Goal: Information Seeking & Learning: Learn about a topic

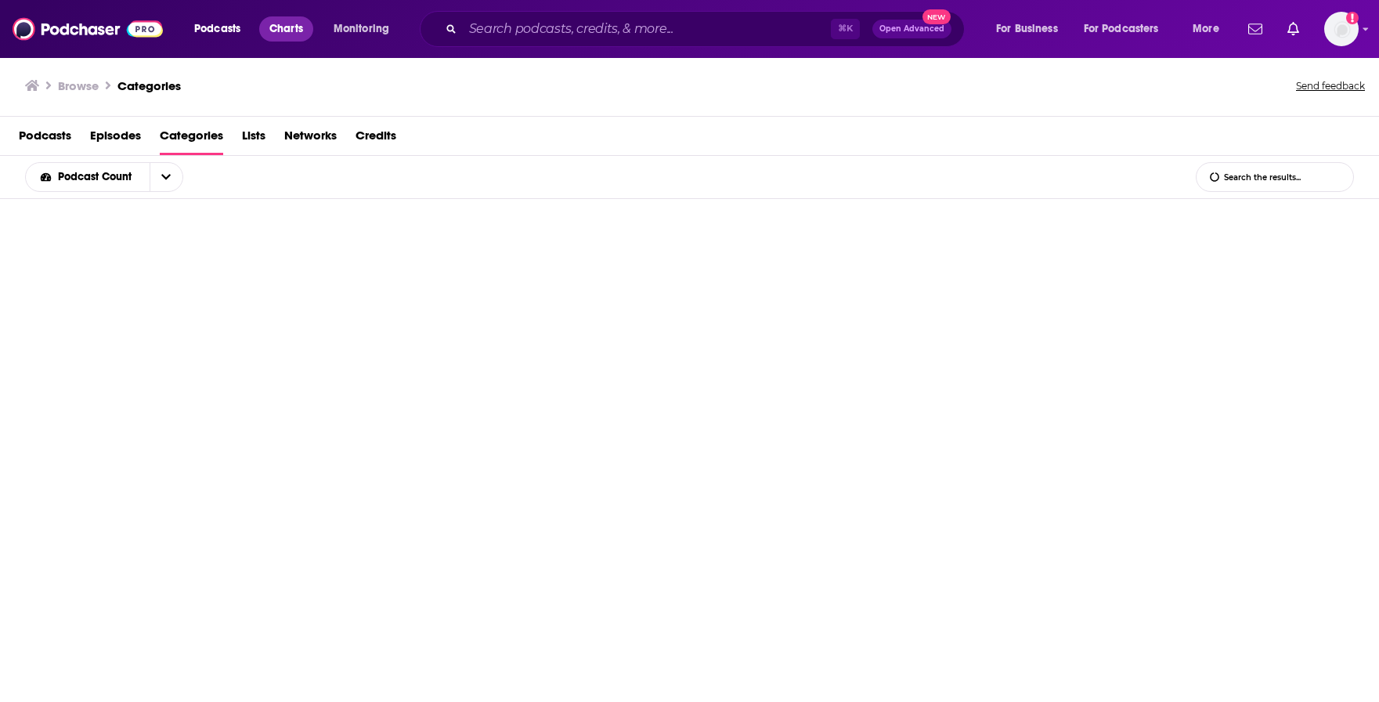
click at [299, 31] on span "Charts" at bounding box center [286, 29] width 34 height 22
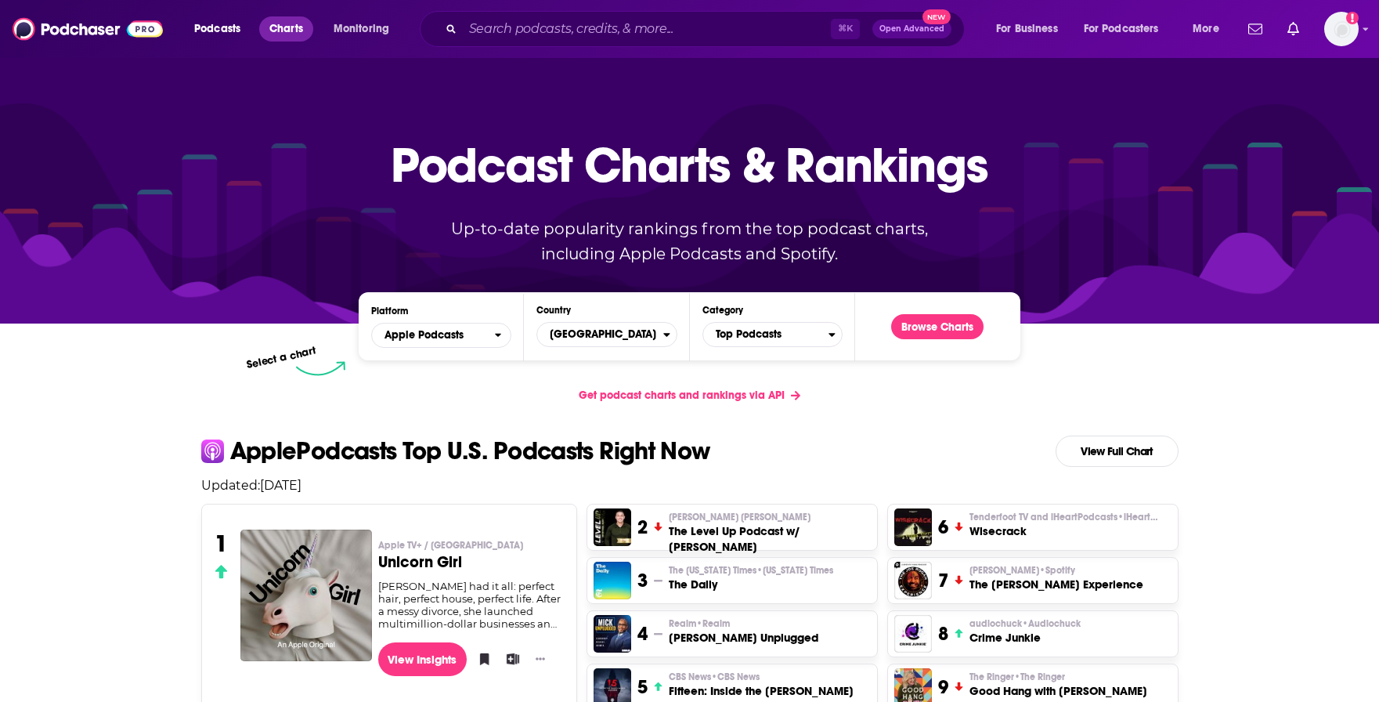
click at [299, 25] on span "Charts" at bounding box center [286, 29] width 34 height 22
click at [751, 392] on span "Get podcast charts and rankings via API" at bounding box center [682, 394] width 206 height 13
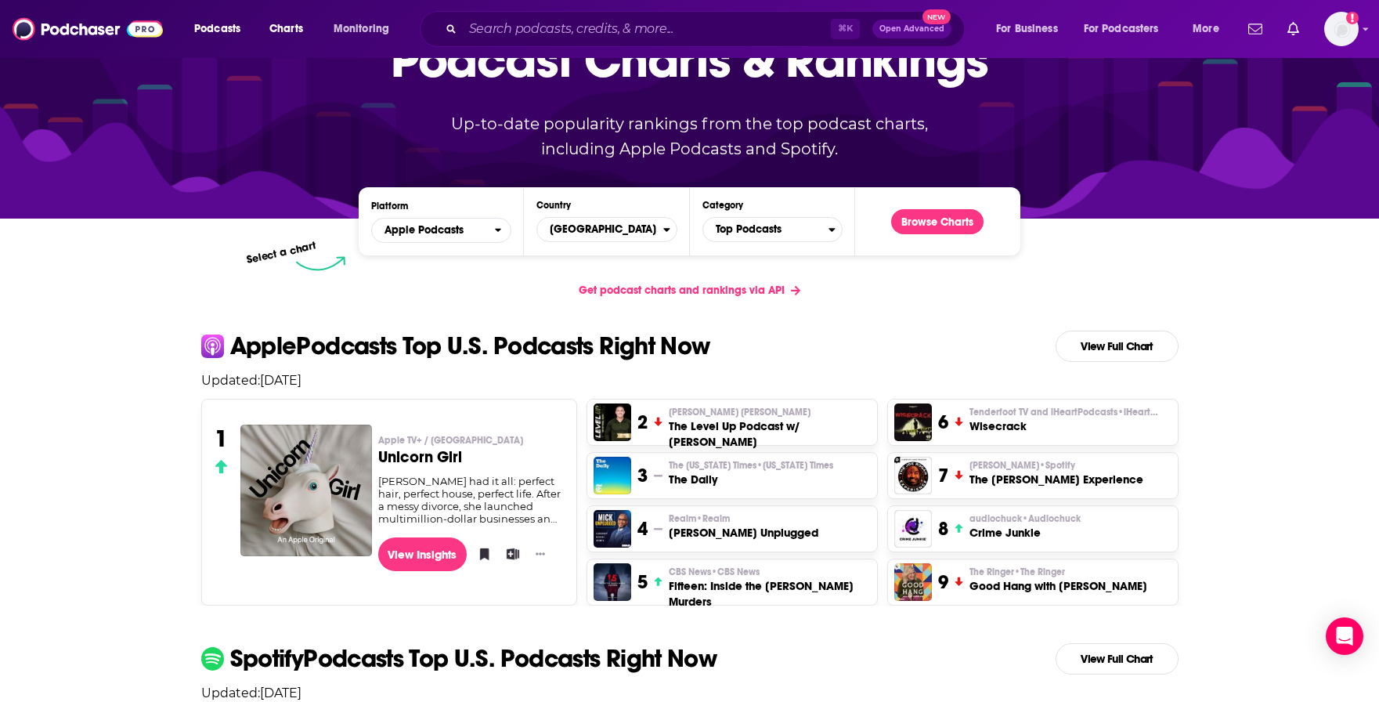
scroll to position [26, 0]
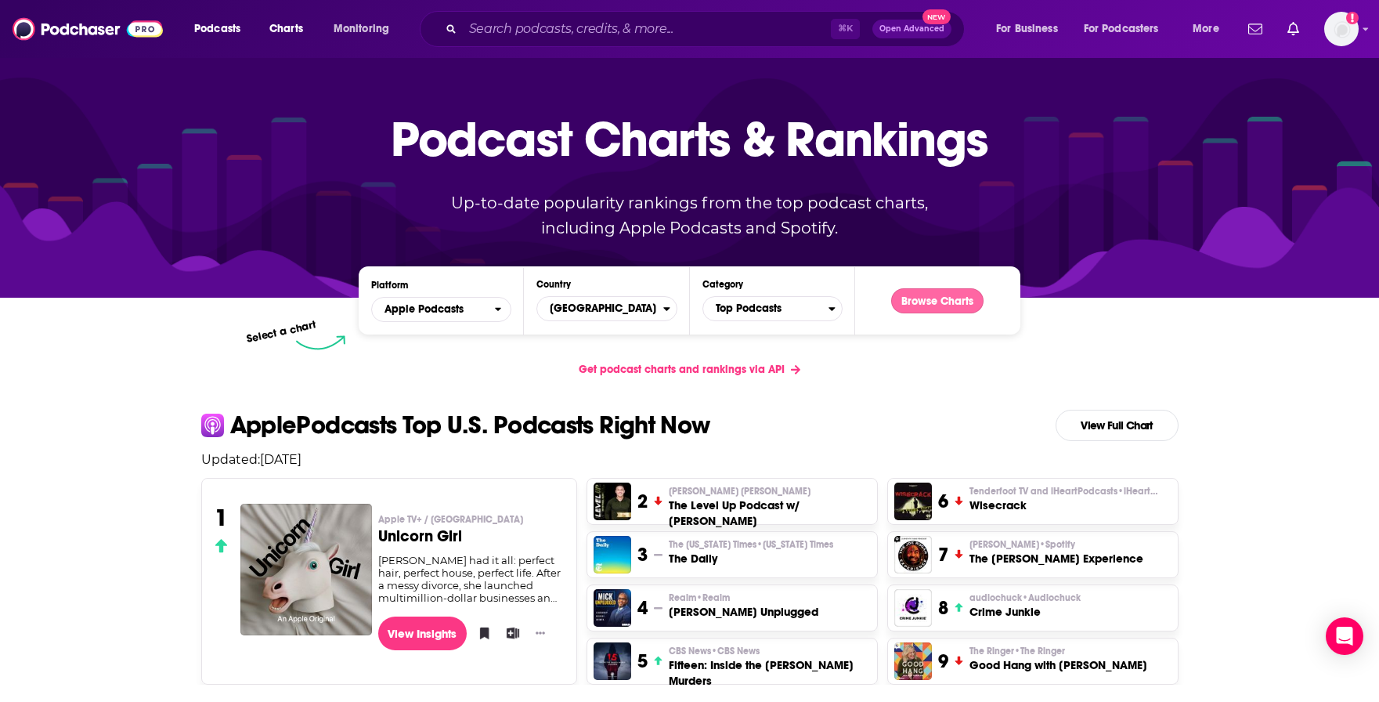
click at [926, 302] on button "Browse Charts" at bounding box center [937, 300] width 92 height 25
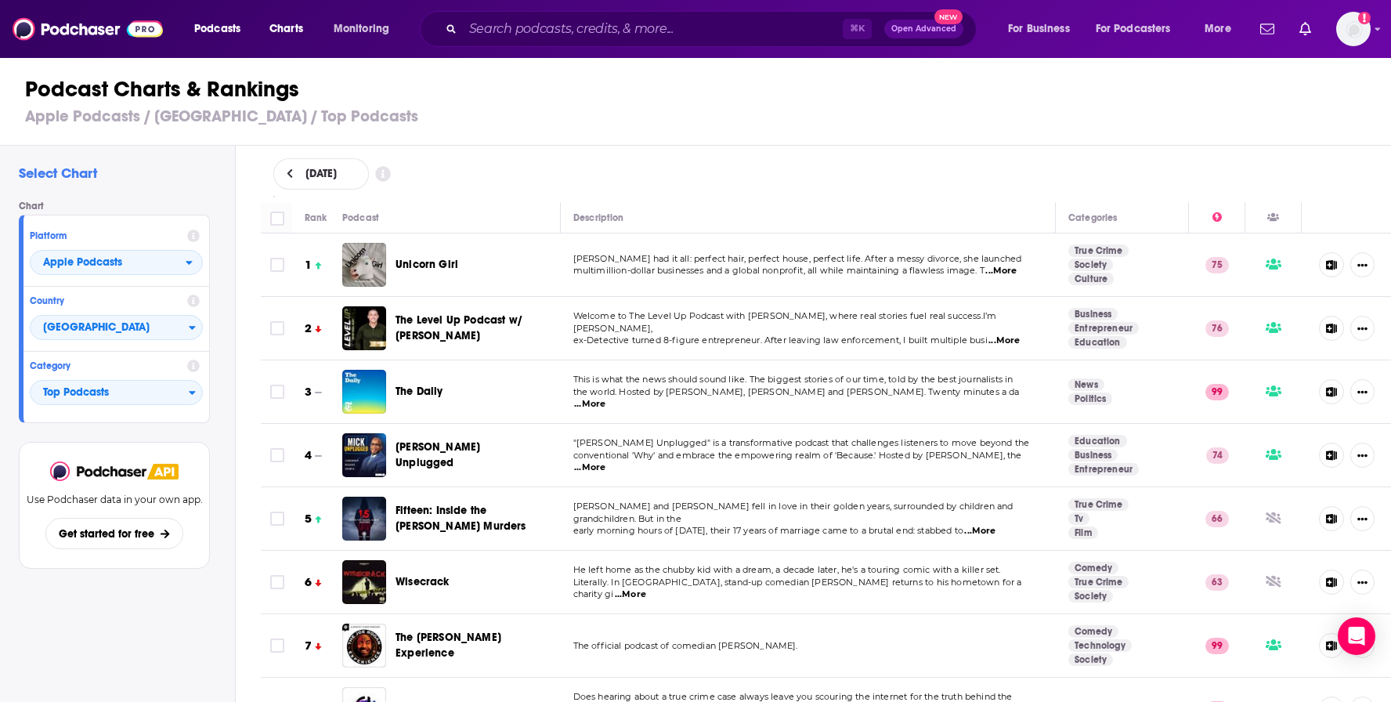
click at [458, 175] on div "[DATE]" at bounding box center [826, 173] width 1106 height 31
click at [390, 175] on icon at bounding box center [382, 174] width 15 height 15
click at [369, 180] on div "September 8, 2025" at bounding box center [321, 173] width 96 height 31
select select "8"
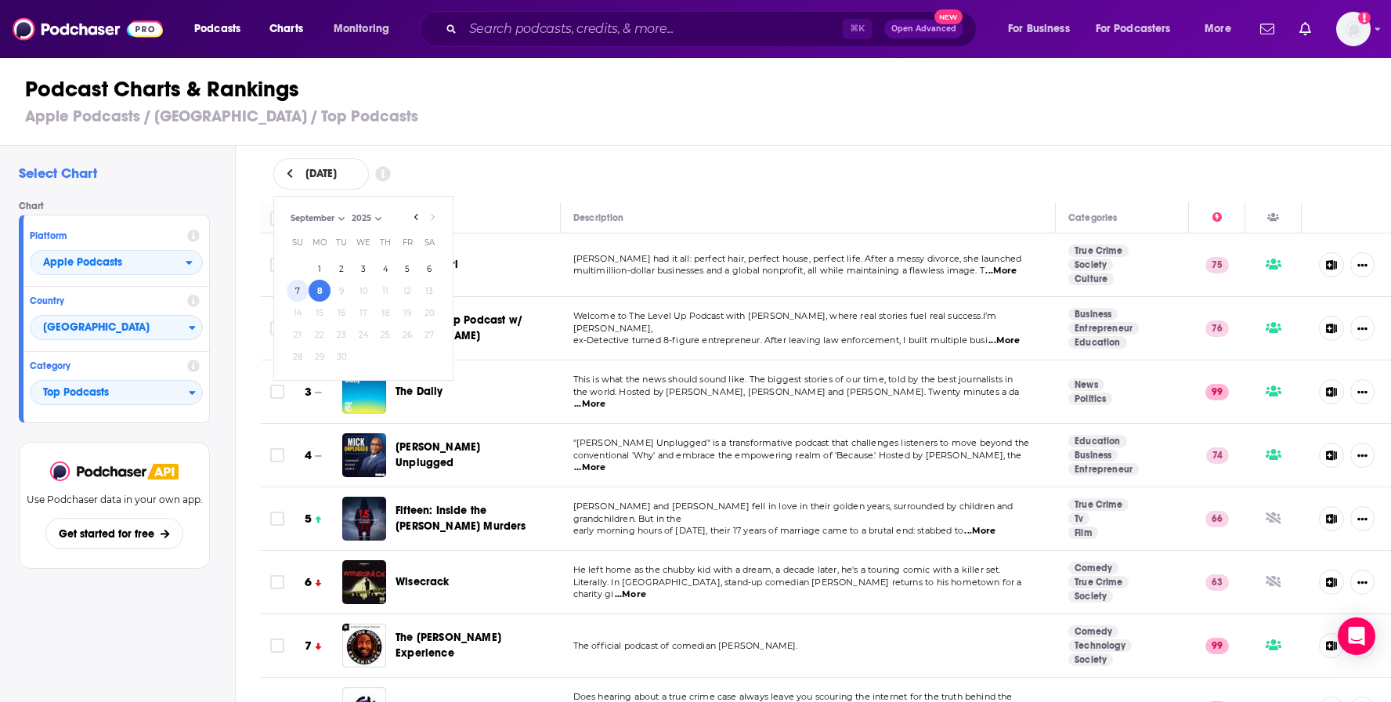
click at [300, 289] on button "7" at bounding box center [298, 291] width 22 height 22
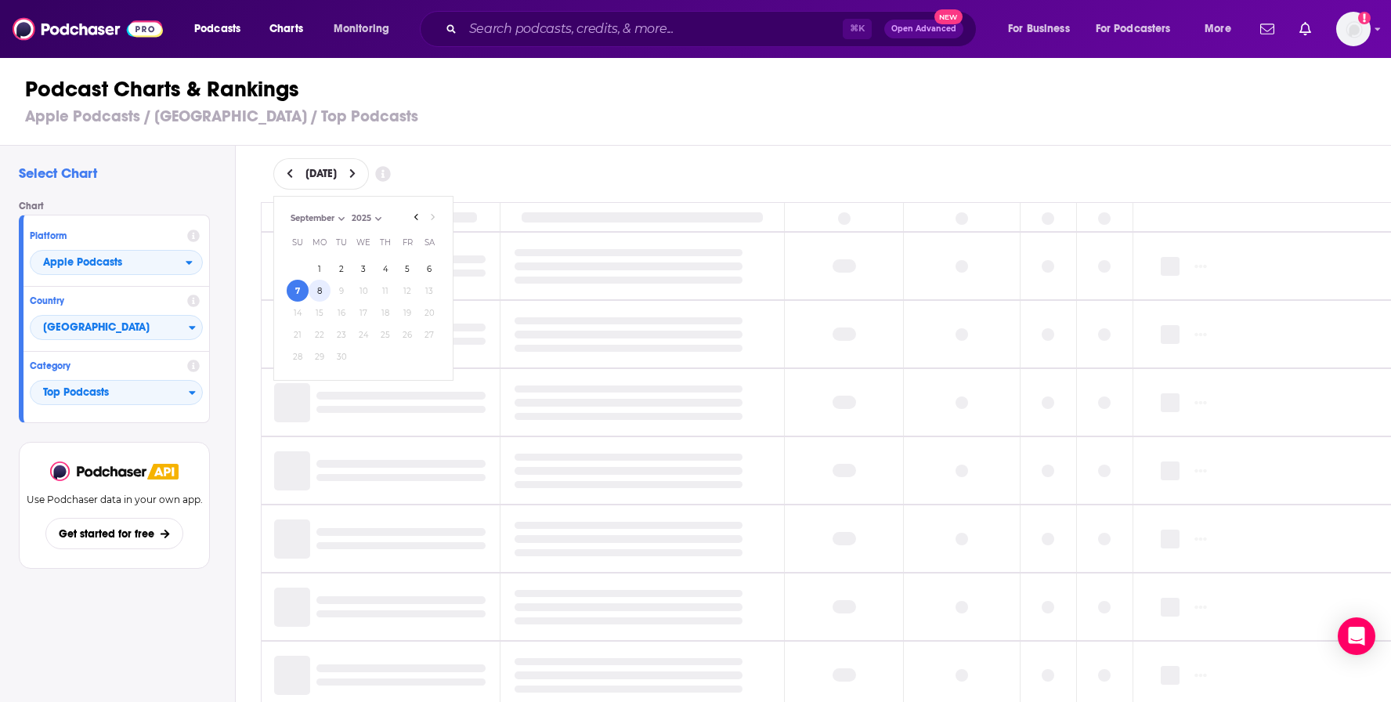
click at [321, 292] on button "8" at bounding box center [320, 291] width 22 height 22
click at [670, 148] on div "September 8, 2025" at bounding box center [826, 174] width 1156 height 56
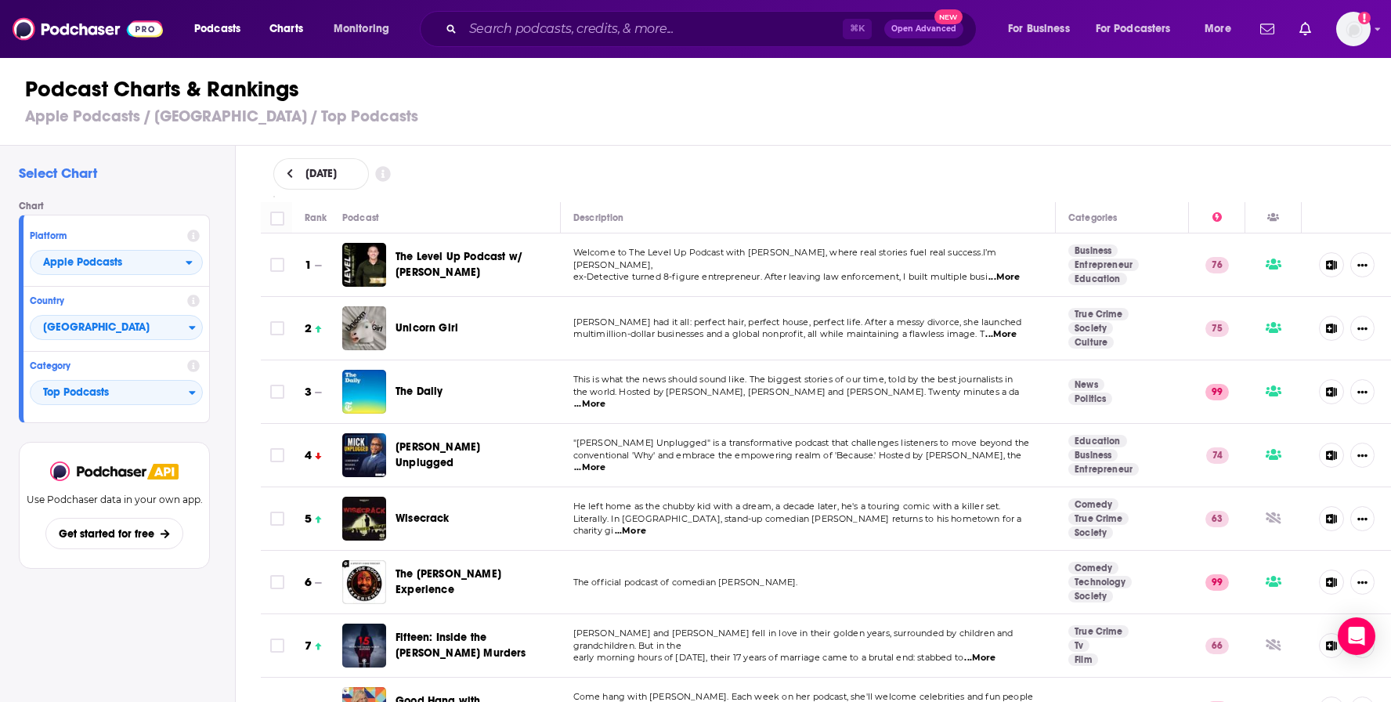
click at [390, 175] on icon at bounding box center [382, 174] width 15 height 15
click at [536, 158] on div "September 8, 2025" at bounding box center [826, 173] width 1106 height 31
click at [698, 169] on div "September 8, 2025" at bounding box center [826, 173] width 1106 height 31
click at [646, 525] on span "...More" at bounding box center [630, 531] width 31 height 13
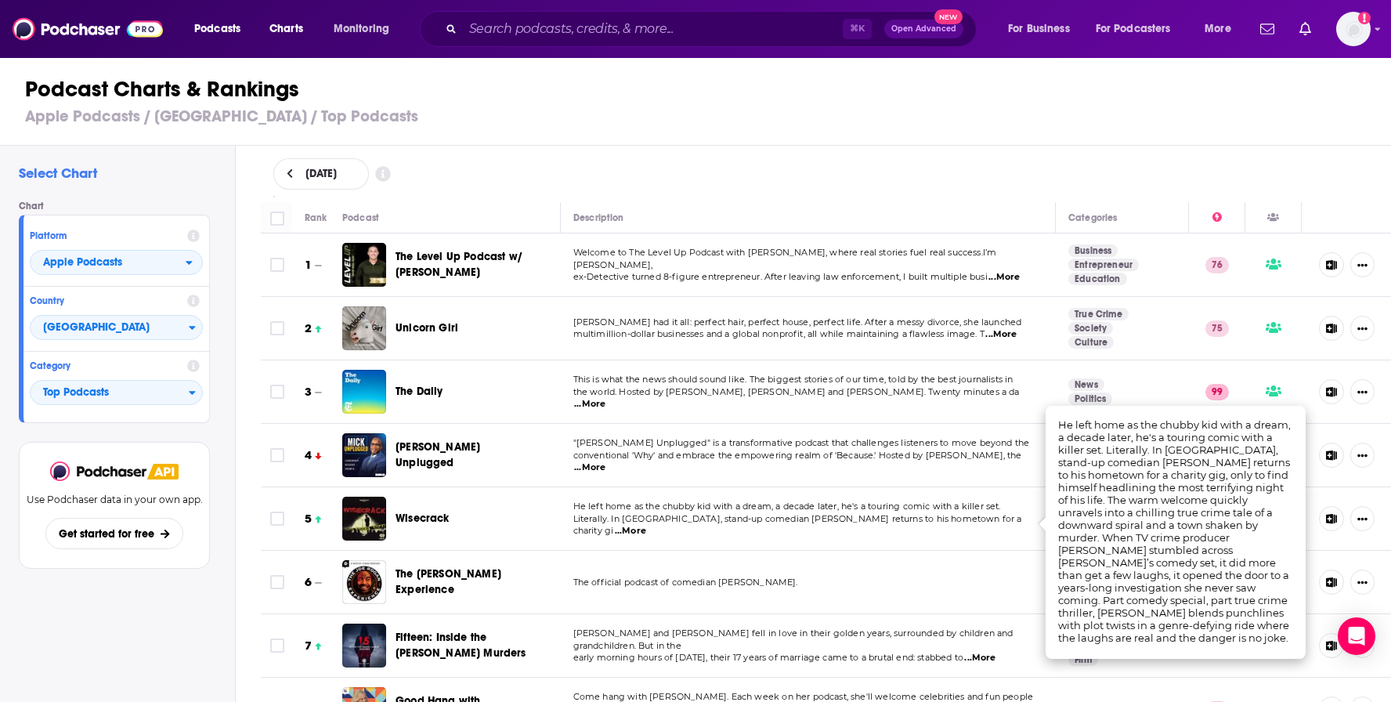
click at [522, 528] on div "Wisecrack" at bounding box center [463, 518] width 136 height 44
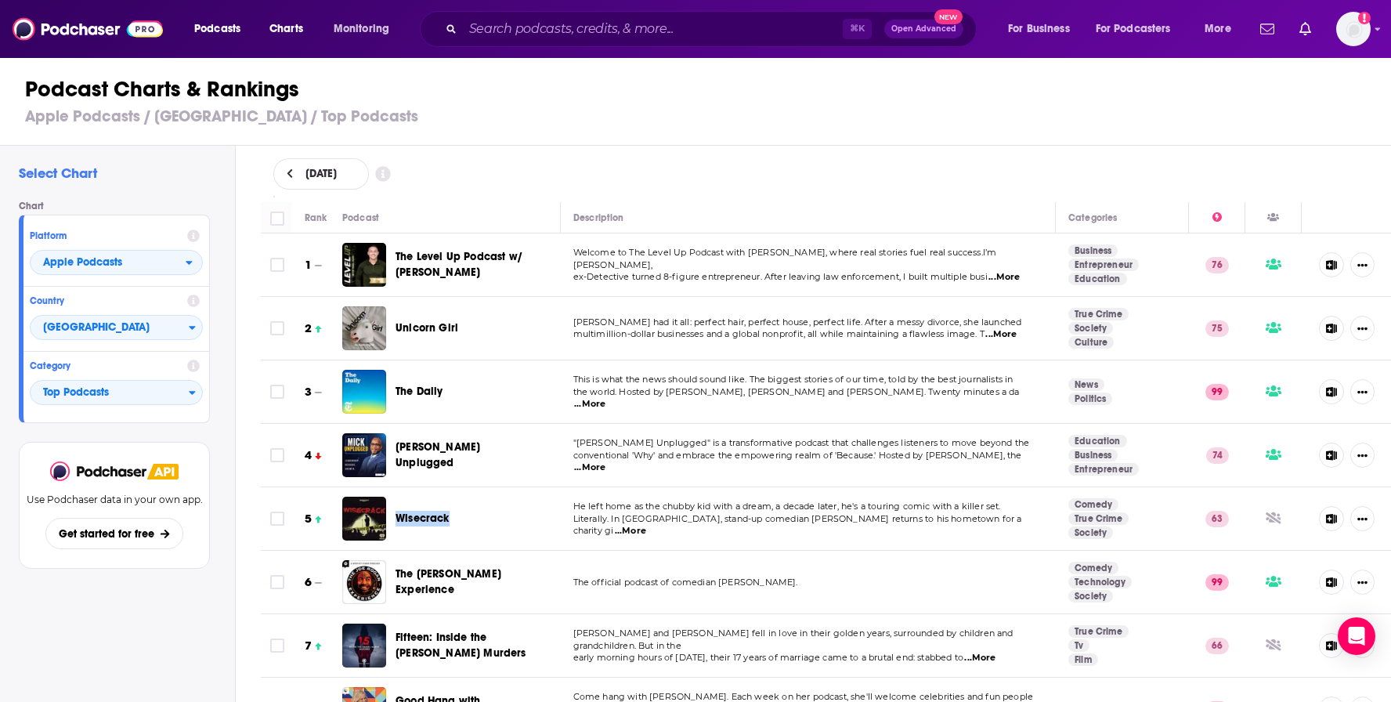
click at [510, 536] on div "Wisecrack" at bounding box center [463, 518] width 136 height 44
click at [755, 312] on td "Candace Rivera had it all: perfect hair, perfect house, perfect life. After a m…" at bounding box center [809, 328] width 496 height 63
click at [1007, 337] on span "...More" at bounding box center [1000, 334] width 31 height 13
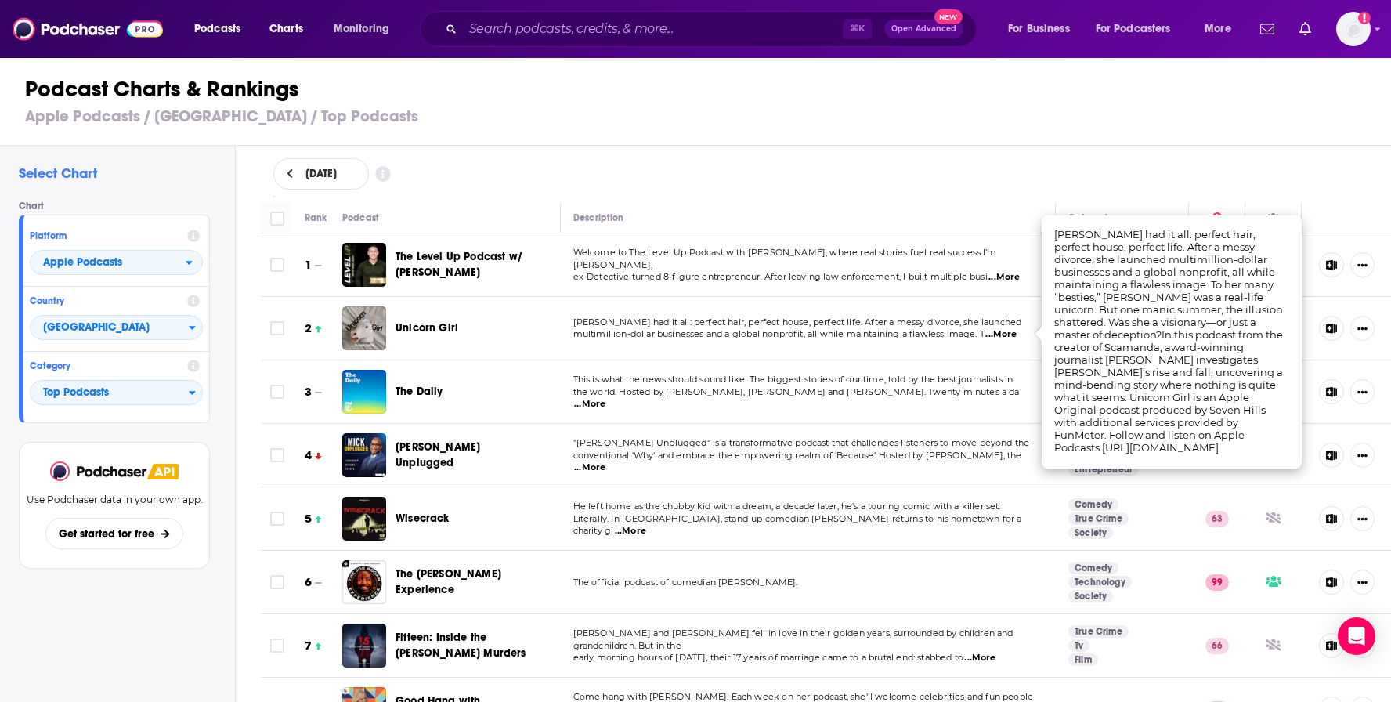
click at [1010, 334] on span "...More" at bounding box center [1000, 334] width 31 height 13
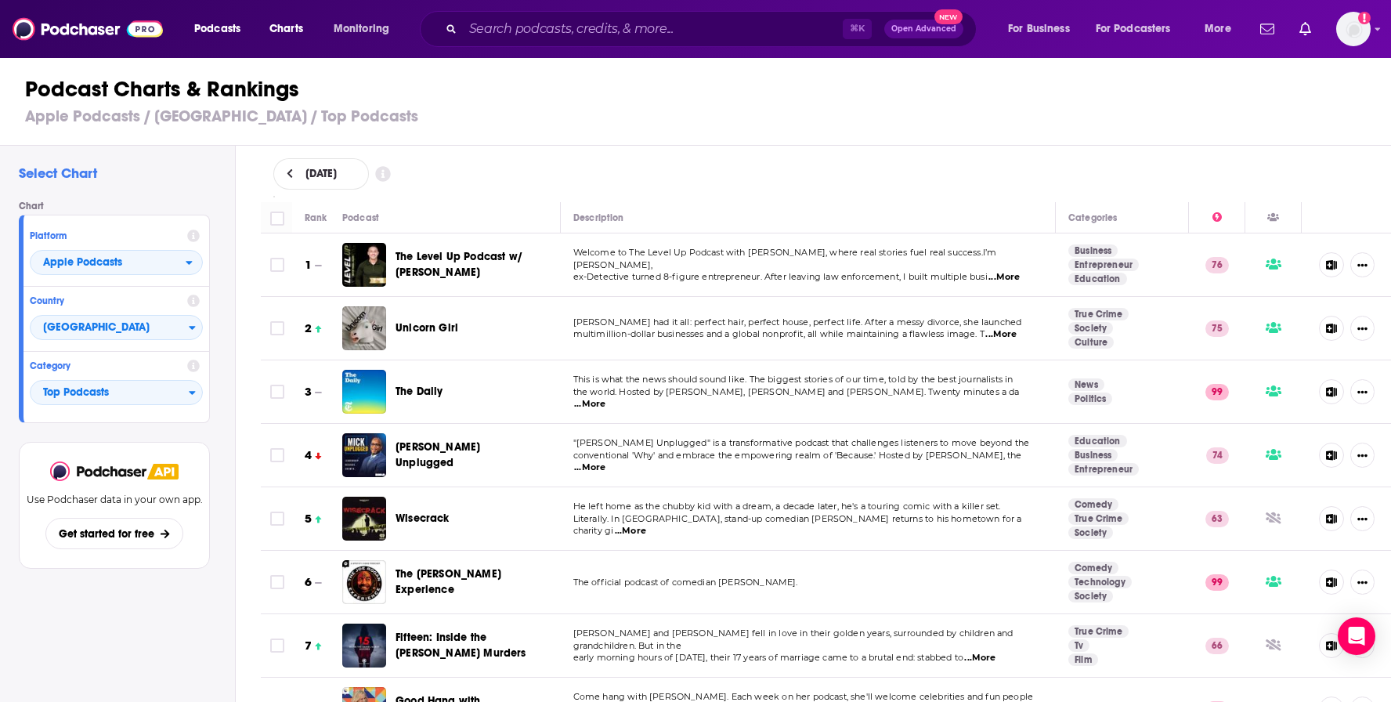
click at [1010, 334] on span "...More" at bounding box center [1000, 334] width 31 height 13
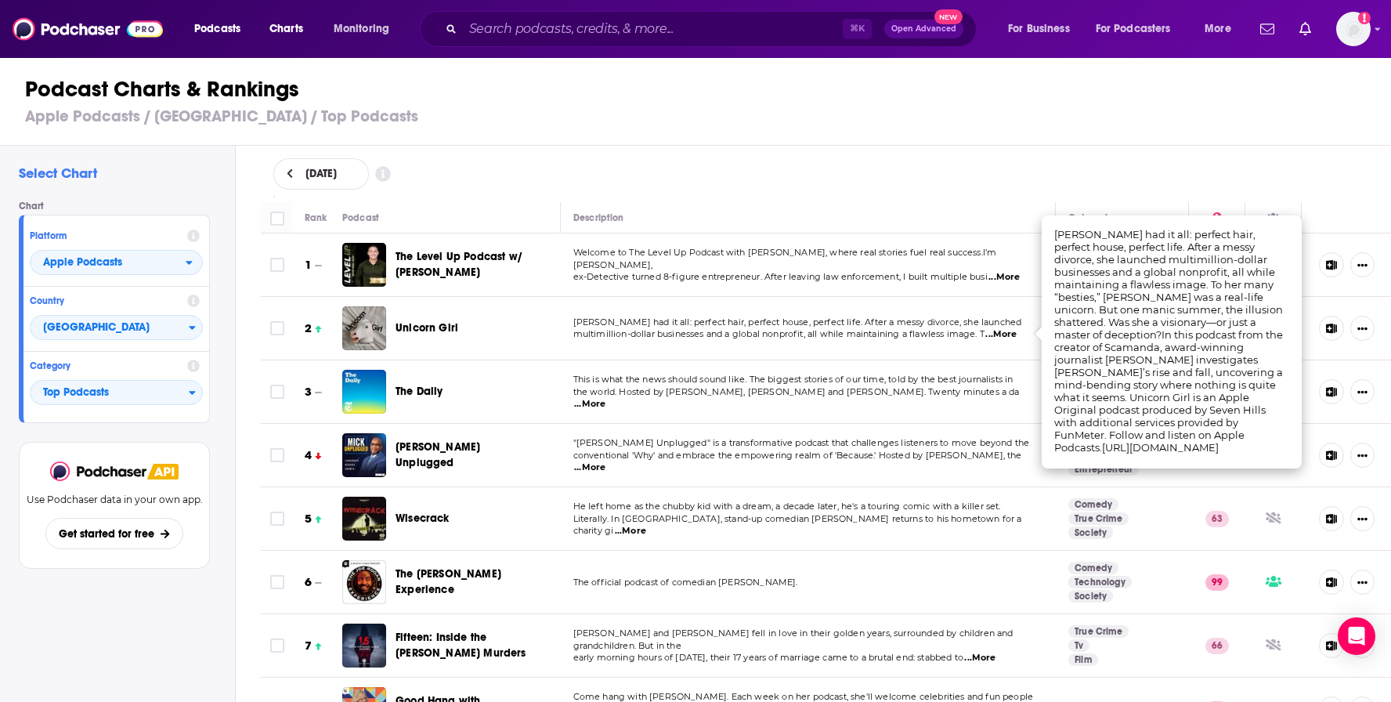
click at [1005, 271] on span "...More" at bounding box center [1003, 277] width 31 height 13
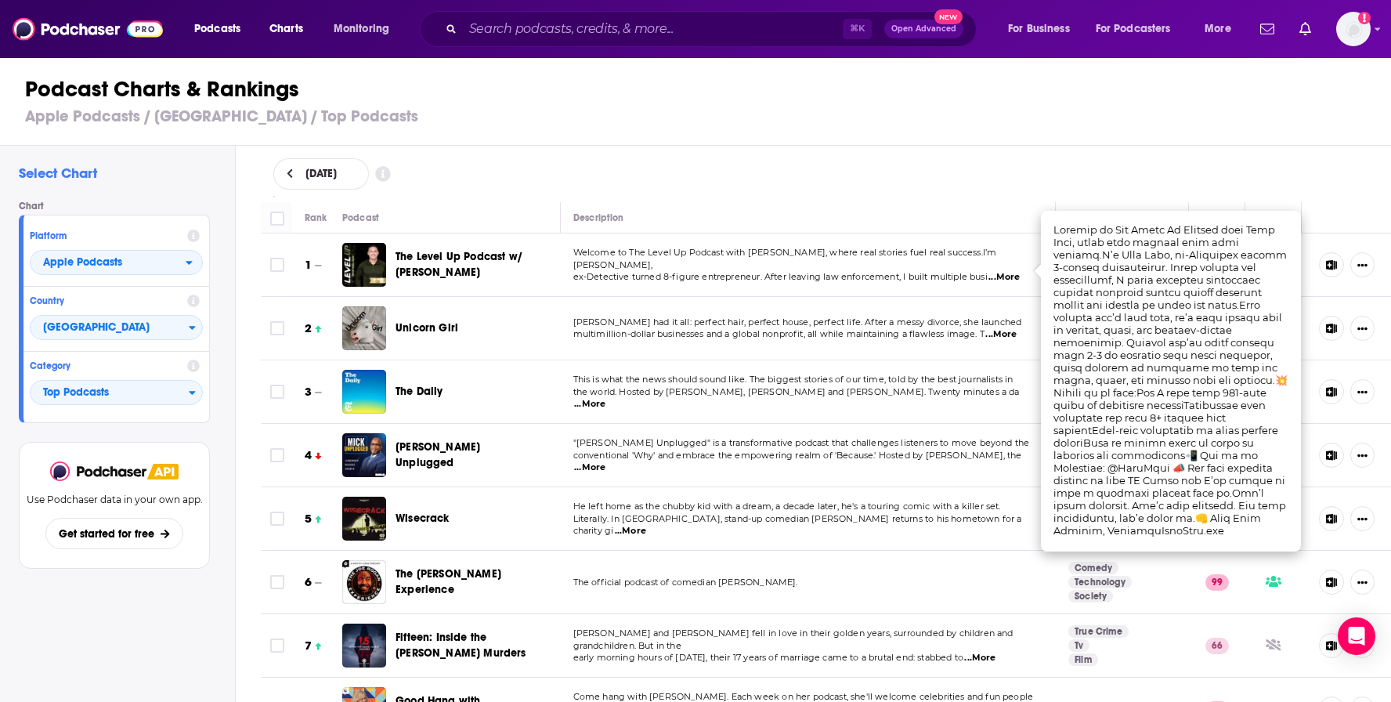
click at [607, 263] on p "Welcome to The Level Up Podcast with Paul Alex, where real stories fuel real su…" at bounding box center [808, 259] width 470 height 25
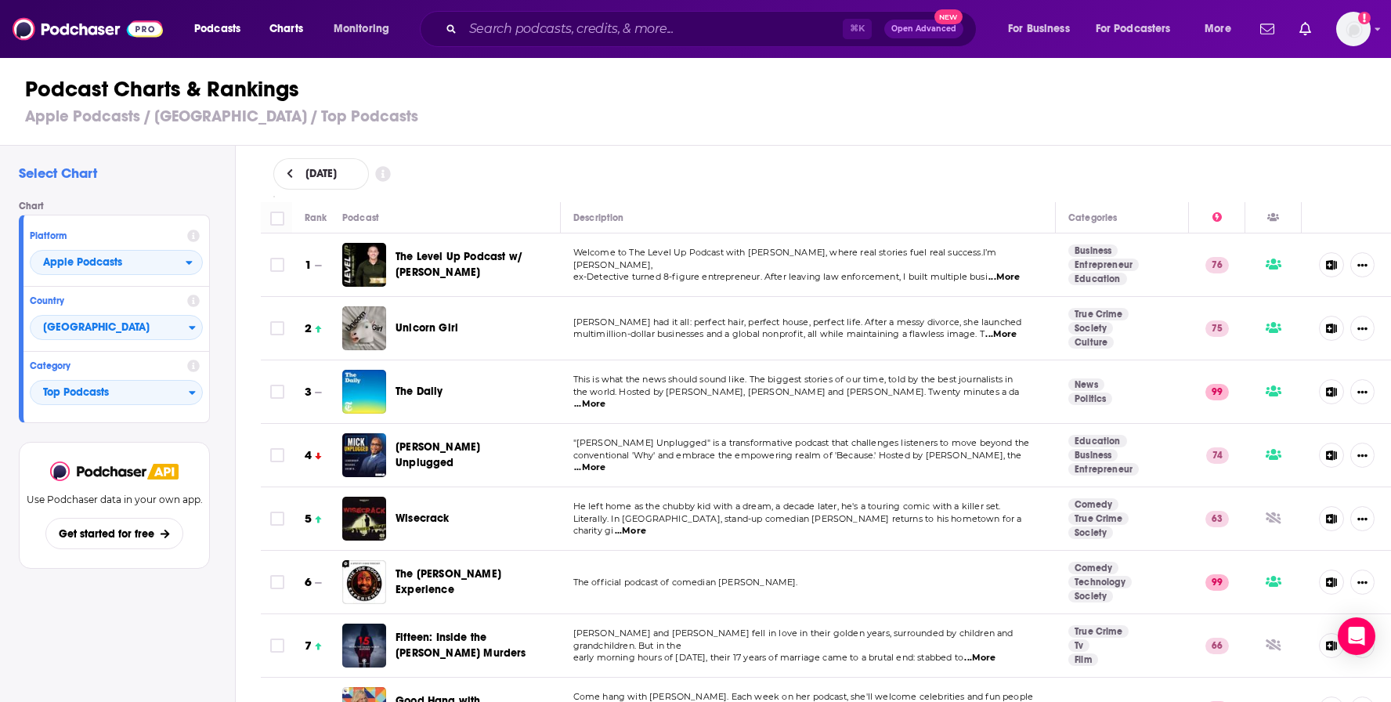
click at [584, 260] on span "Welcome to The Level Up Podcast with Paul Alex, where real stories fuel real su…" at bounding box center [785, 258] width 424 height 23
click at [496, 256] on span "The Level Up Podcast w/ Paul Alex" at bounding box center [458, 264] width 127 height 29
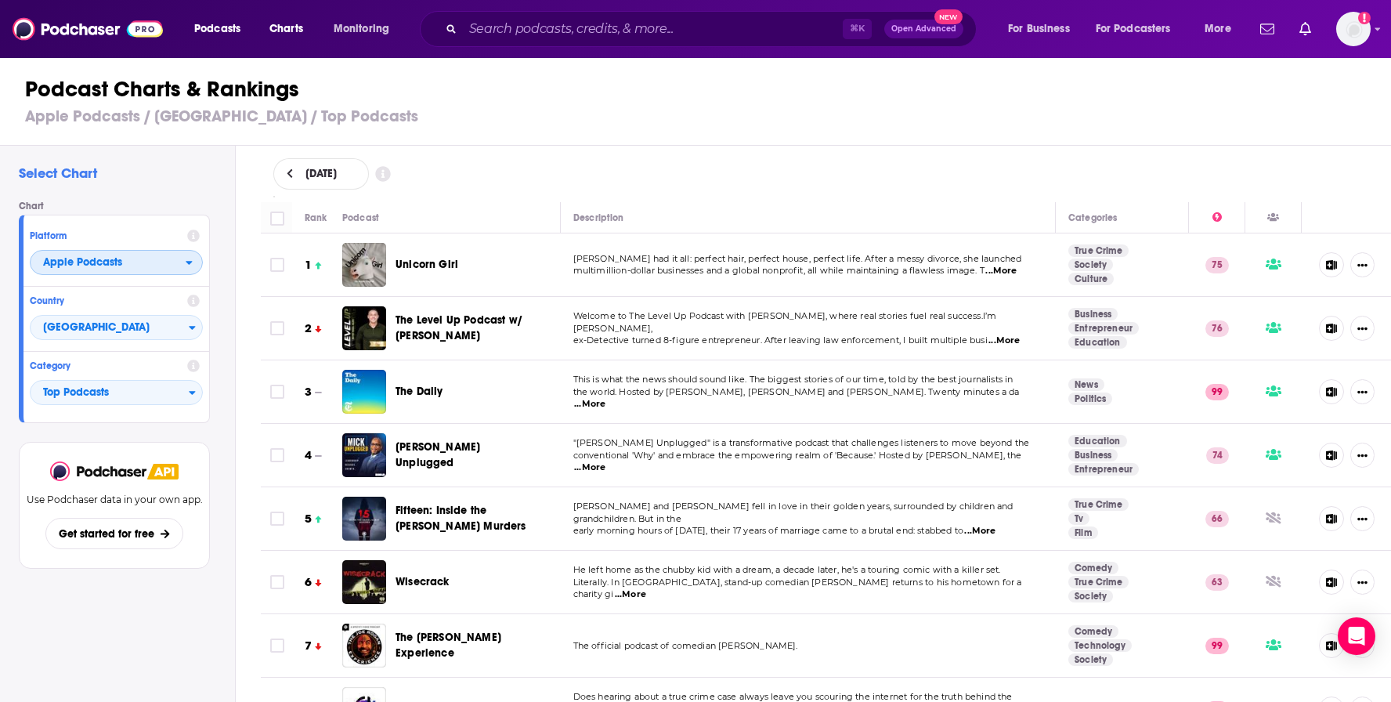
click at [181, 268] on span "Apple Podcasts" at bounding box center [108, 263] width 155 height 27
drag, startPoint x: 134, startPoint y: 310, endPoint x: 140, endPoint y: 301, distance: 10.7
click at [134, 310] on span "Spotify" at bounding box center [115, 309] width 153 height 9
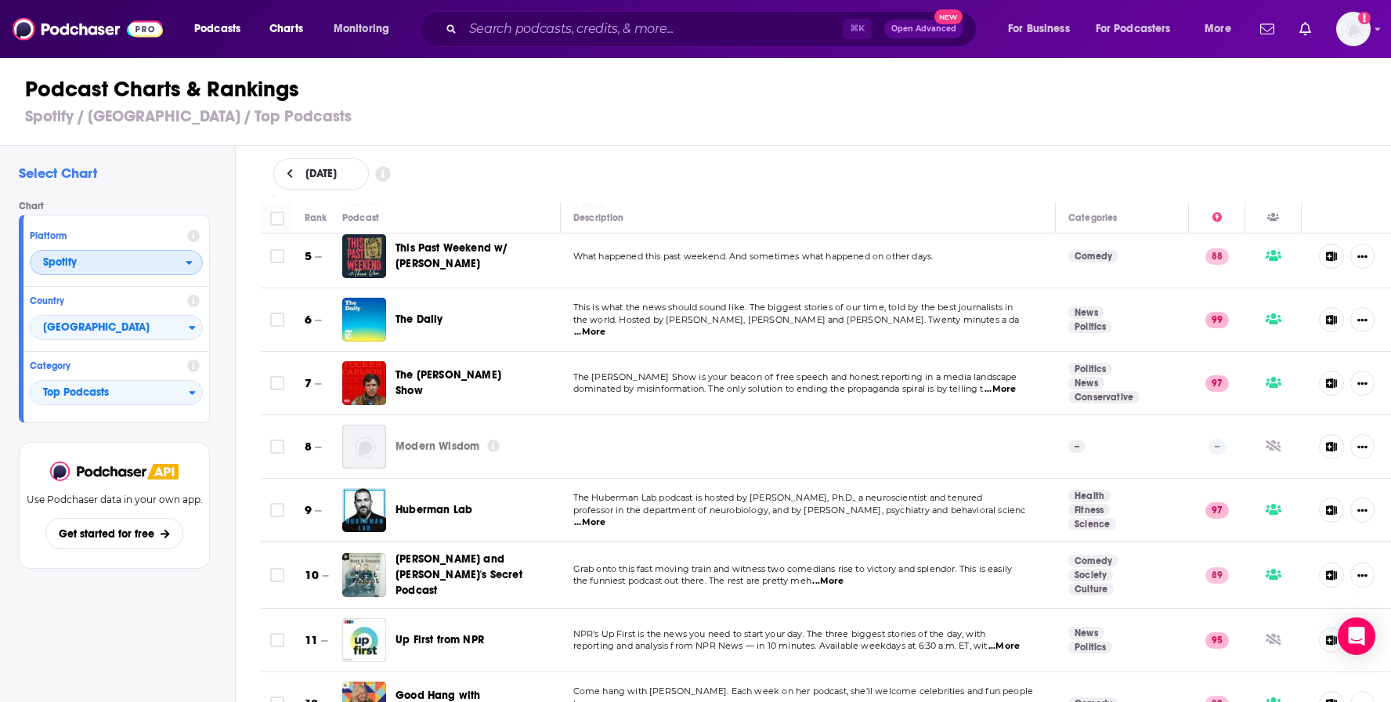
scroll to position [243, 0]
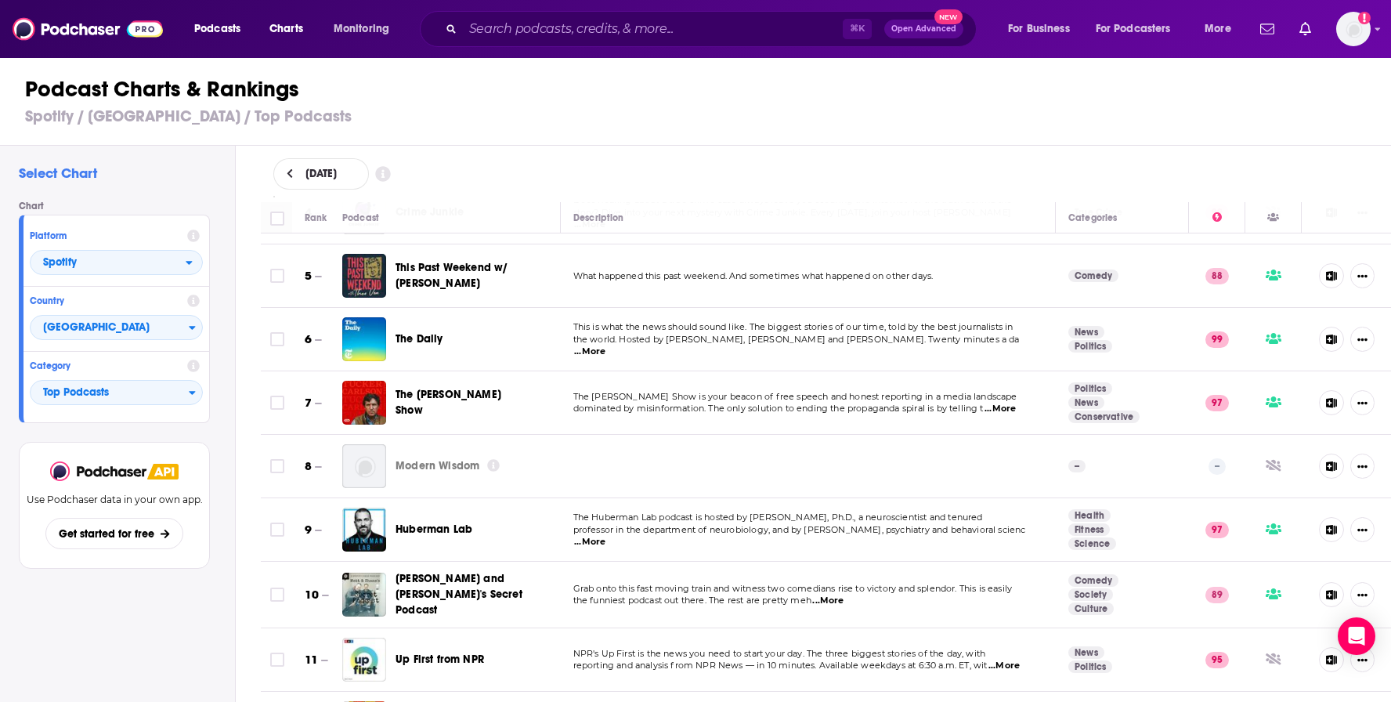
click at [493, 467] on icon at bounding box center [493, 465] width 13 height 13
click at [489, 489] on td "Modern Wisdom" at bounding box center [451, 466] width 218 height 63
click at [837, 603] on span "...More" at bounding box center [827, 600] width 31 height 13
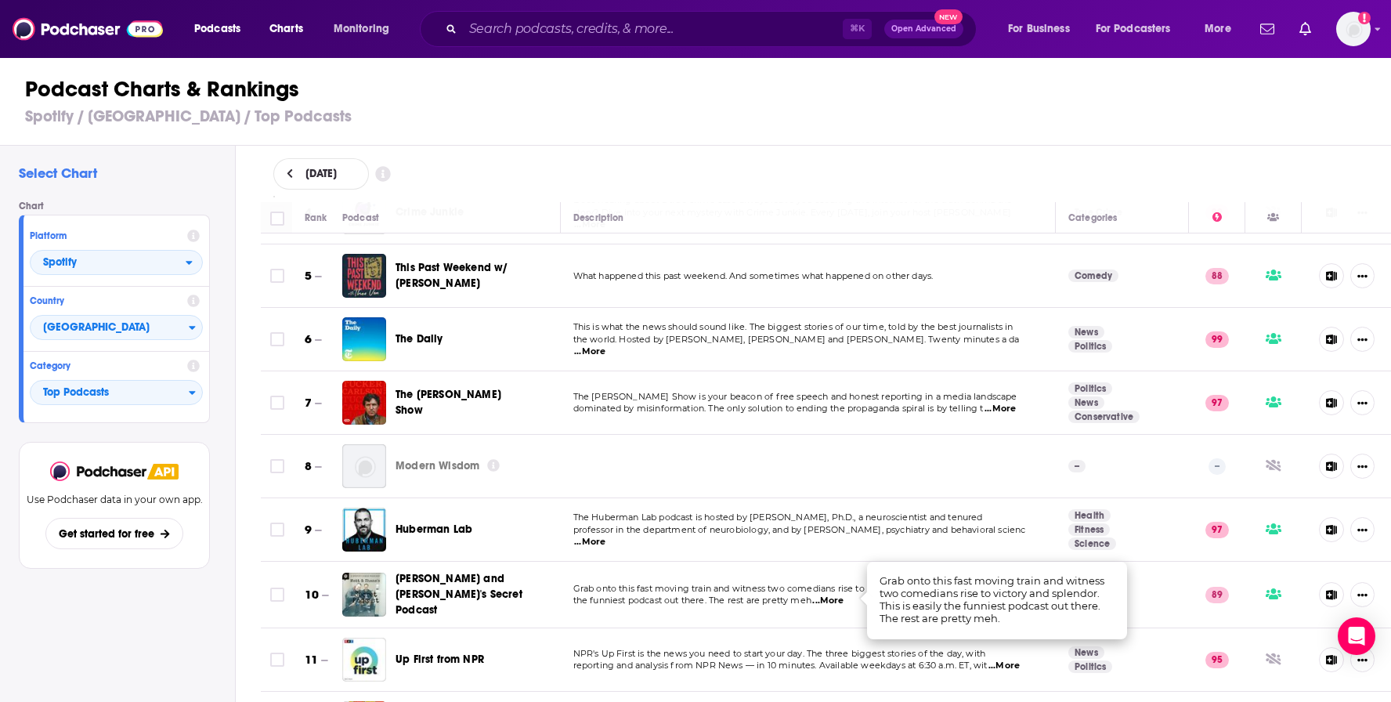
click at [711, 583] on span "Grab onto this fast moving train and witness two comedians rise to victory and …" at bounding box center [792, 588] width 439 height 11
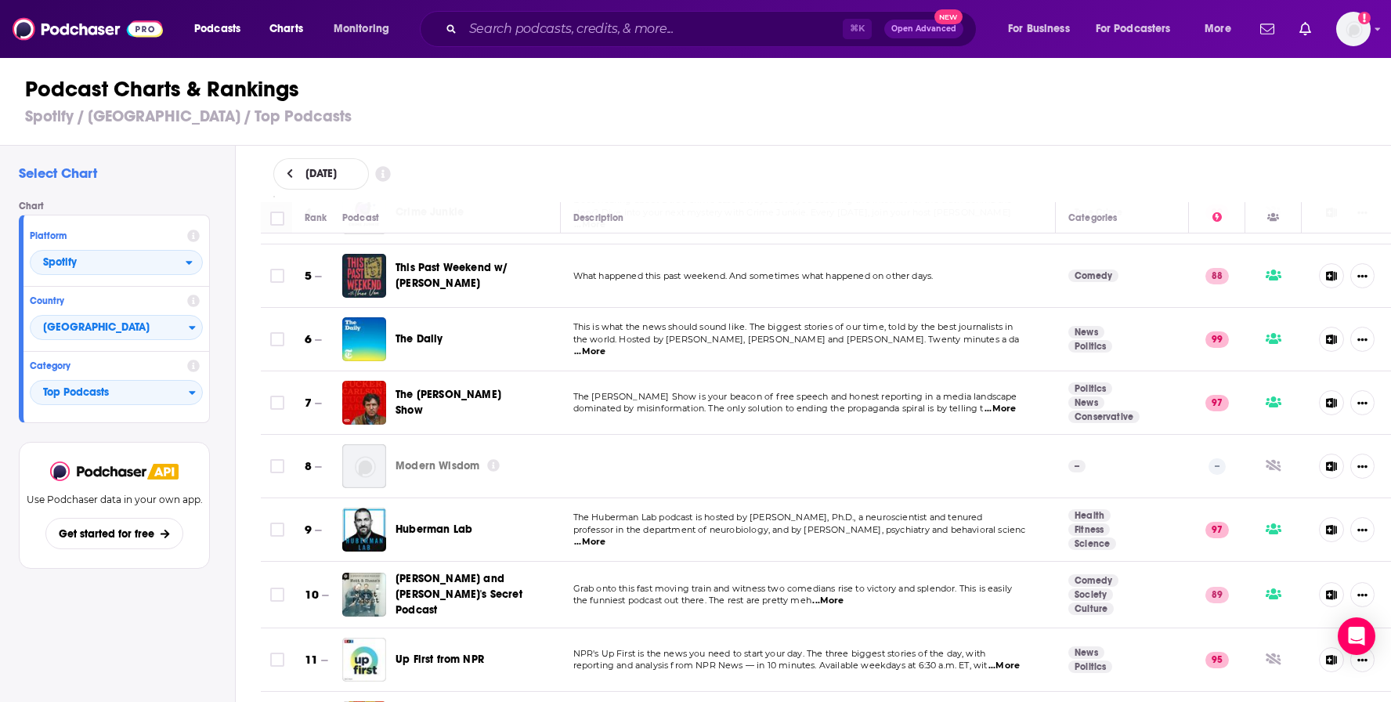
click at [697, 521] on span "The Huberman Lab podcast is hosted by Andrew Huberman, Ph.D., a neuroscientist …" at bounding box center [778, 516] width 410 height 11
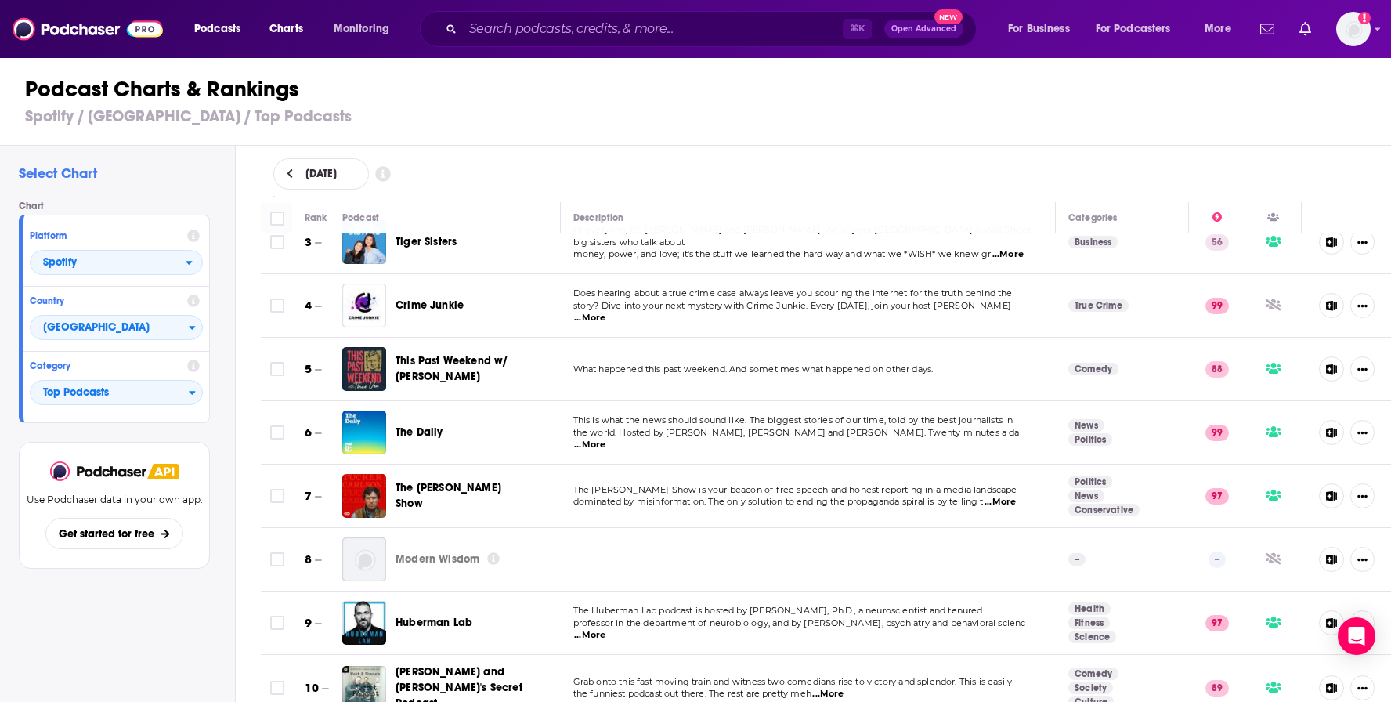
scroll to position [20, 0]
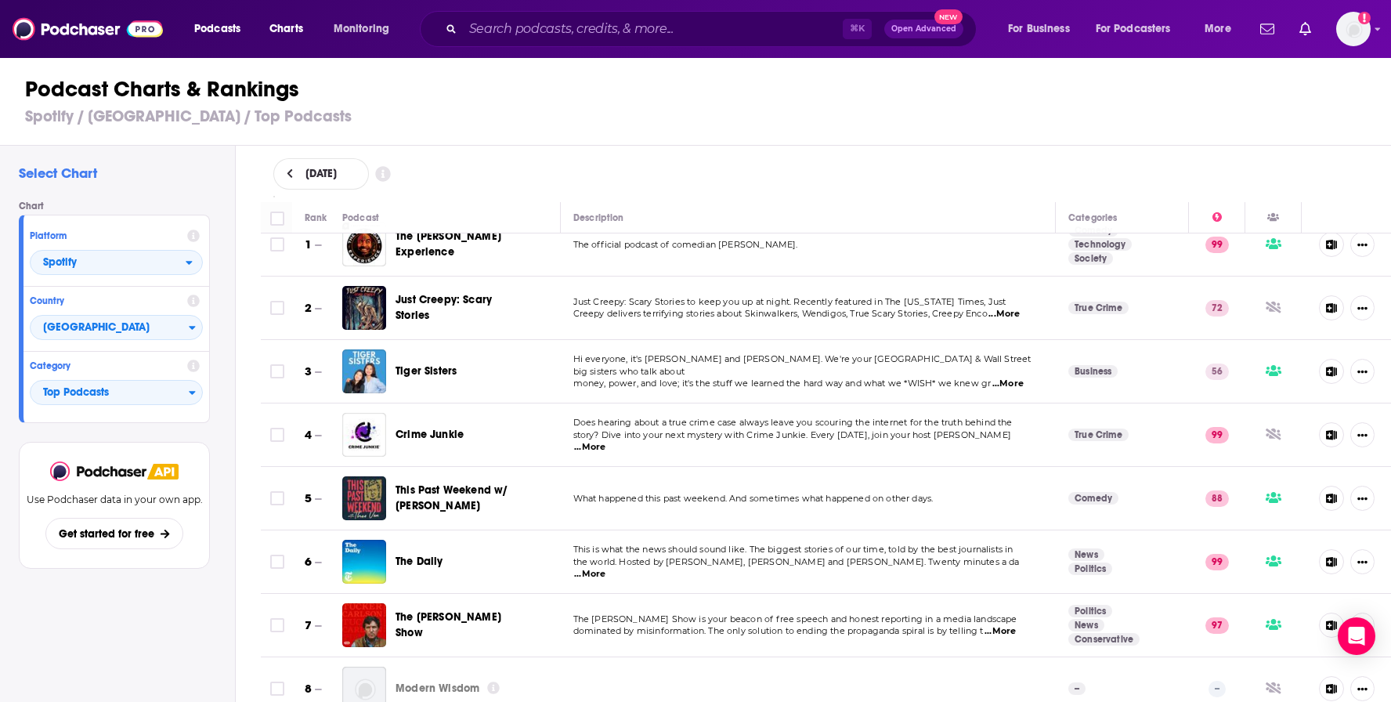
click at [1003, 312] on span "...More" at bounding box center [1003, 314] width 31 height 13
click at [788, 324] on td "Just Creepy: Scary Stories to keep you up at night. Recently featured in The Ne…" at bounding box center [809, 307] width 496 height 63
click at [188, 390] on span "Top Podcasts" at bounding box center [110, 393] width 158 height 27
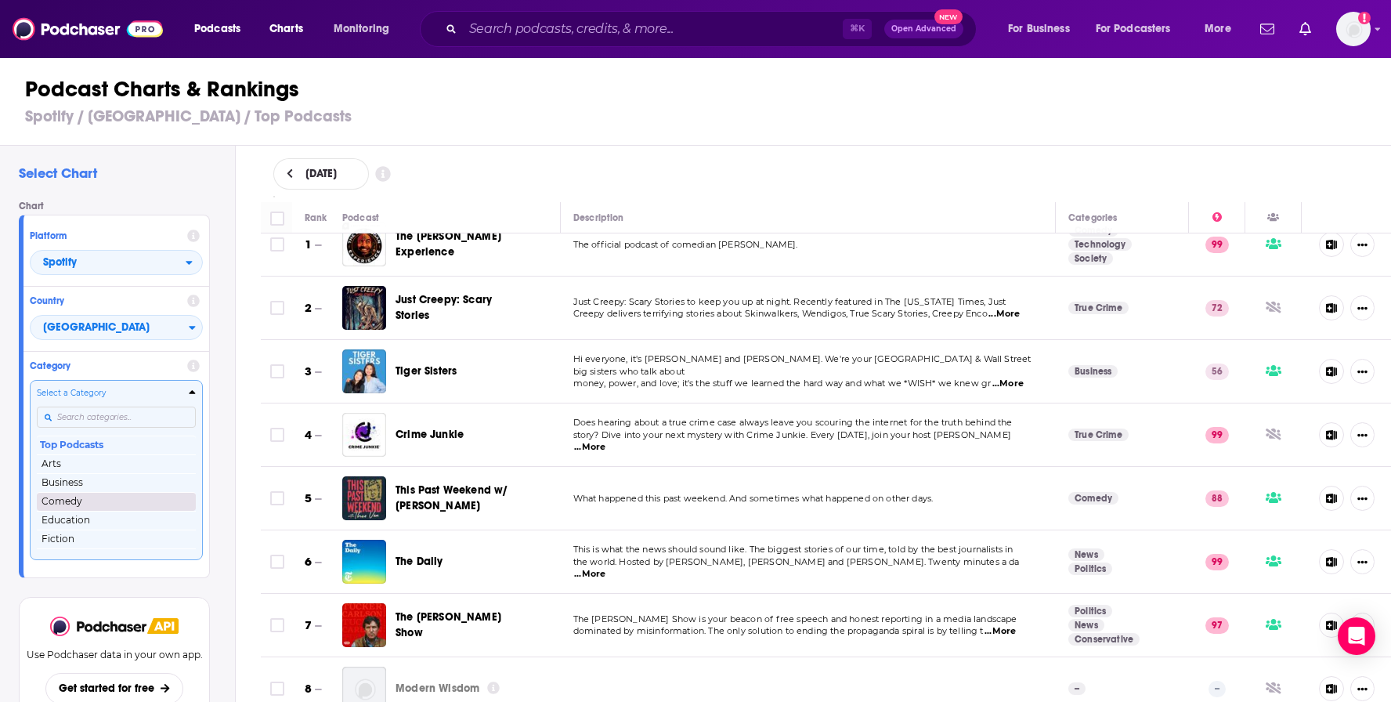
click at [146, 503] on button "Comedy" at bounding box center [116, 501] width 159 height 19
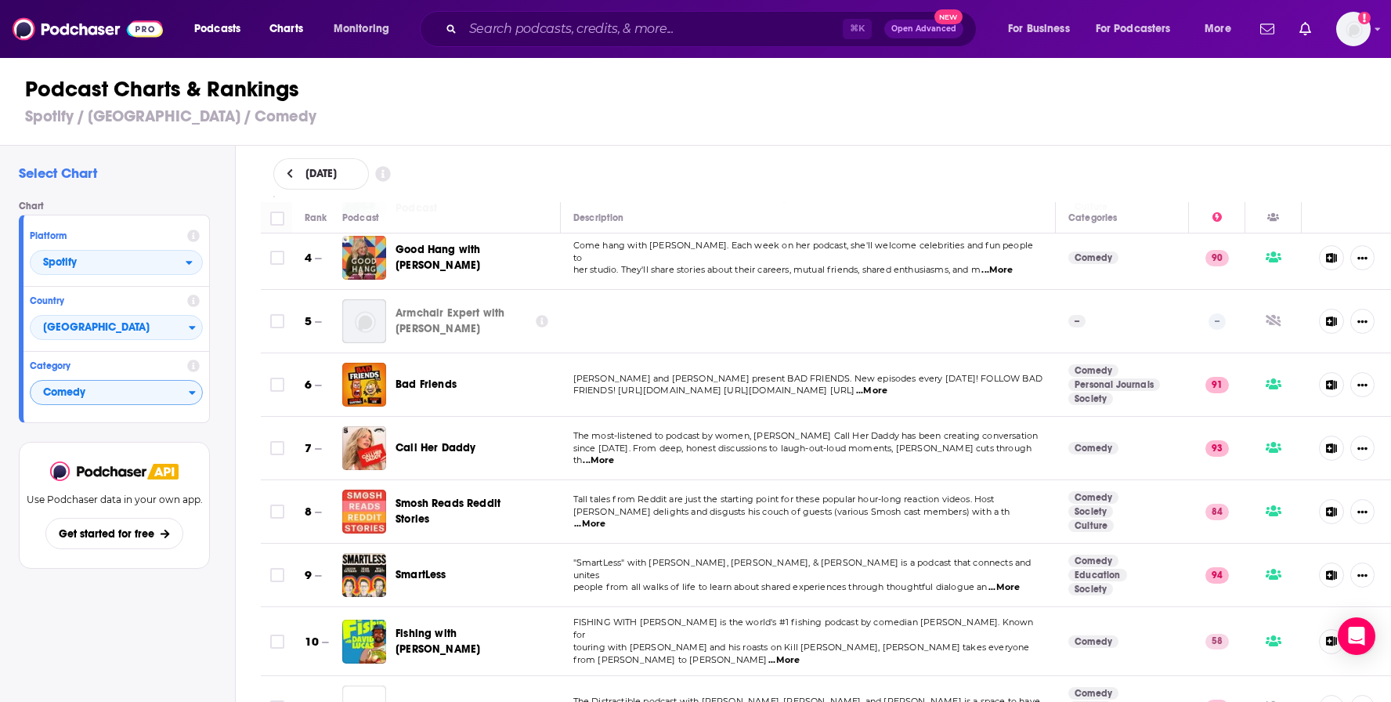
scroll to position [229, 0]
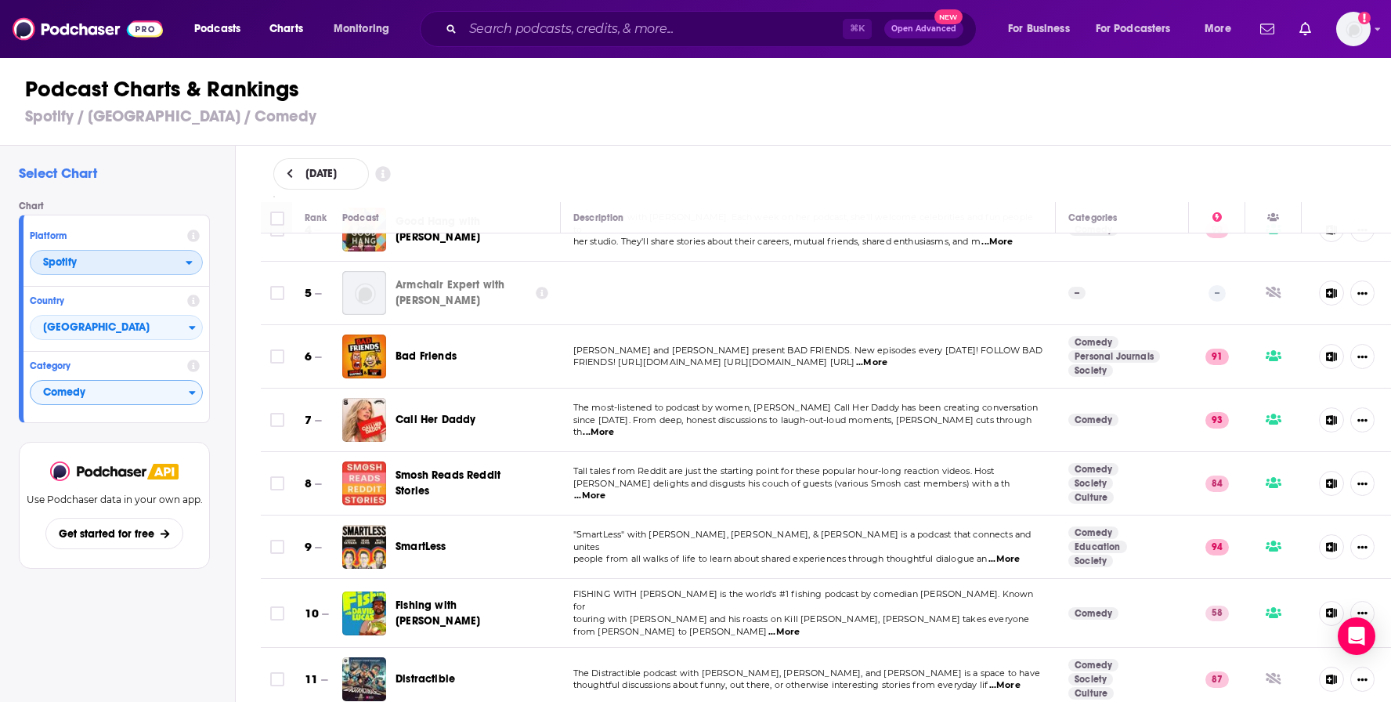
click at [180, 265] on span "Spotify" at bounding box center [108, 263] width 155 height 27
click at [167, 287] on span "Apple Podcasts" at bounding box center [115, 290] width 153 height 9
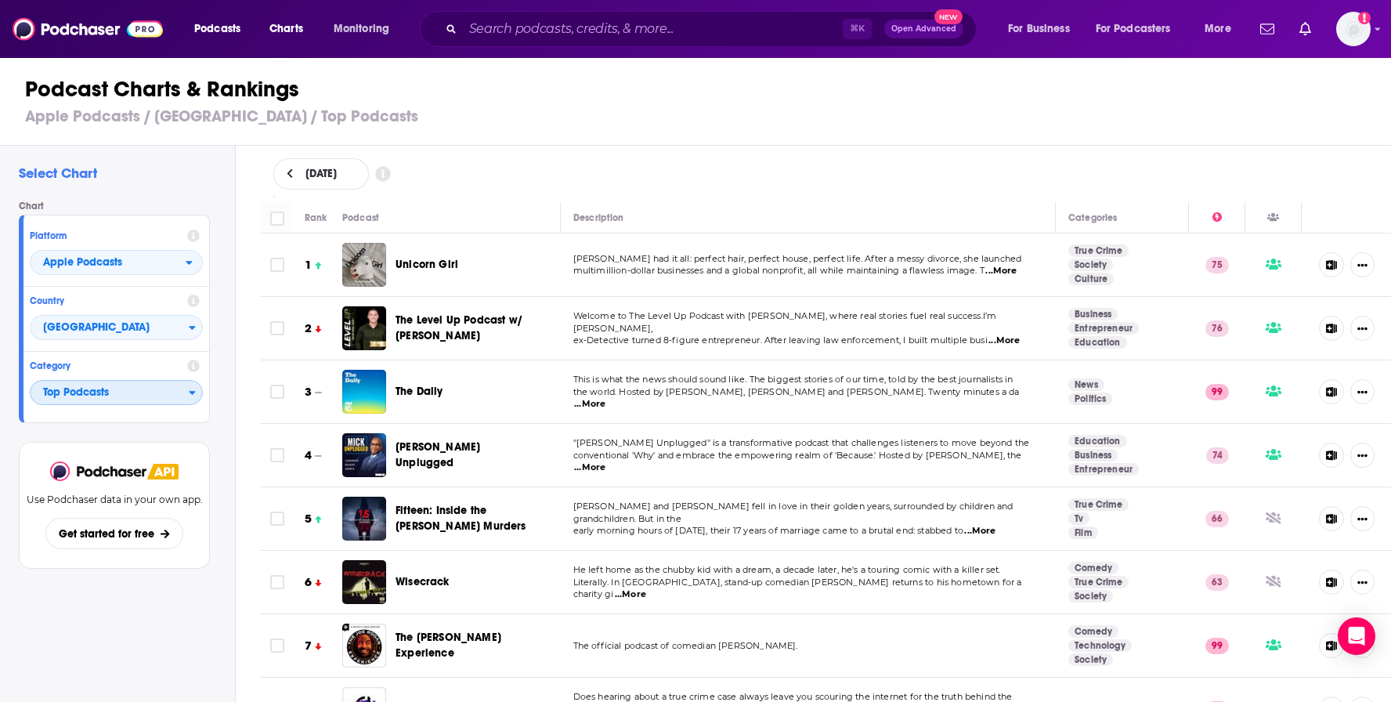
click at [185, 396] on span "Top Podcasts" at bounding box center [110, 393] width 158 height 27
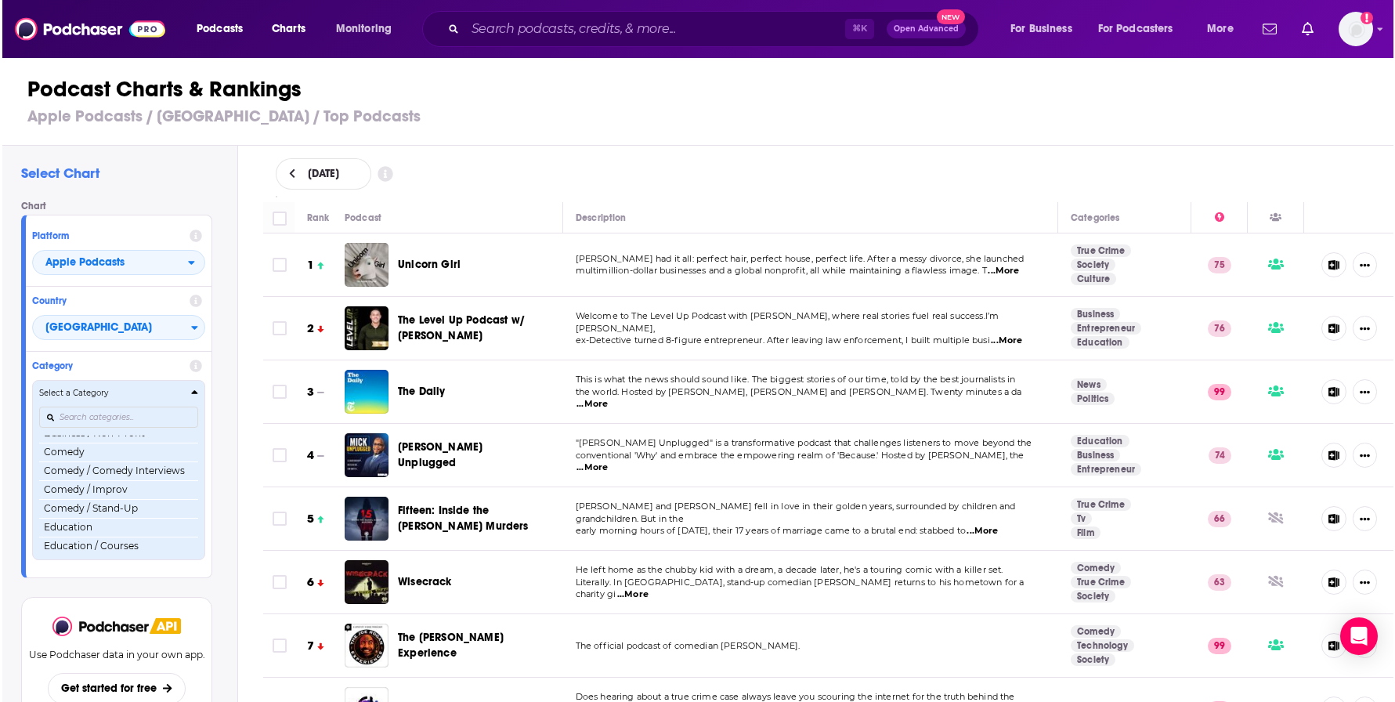
scroll to position [246, 0]
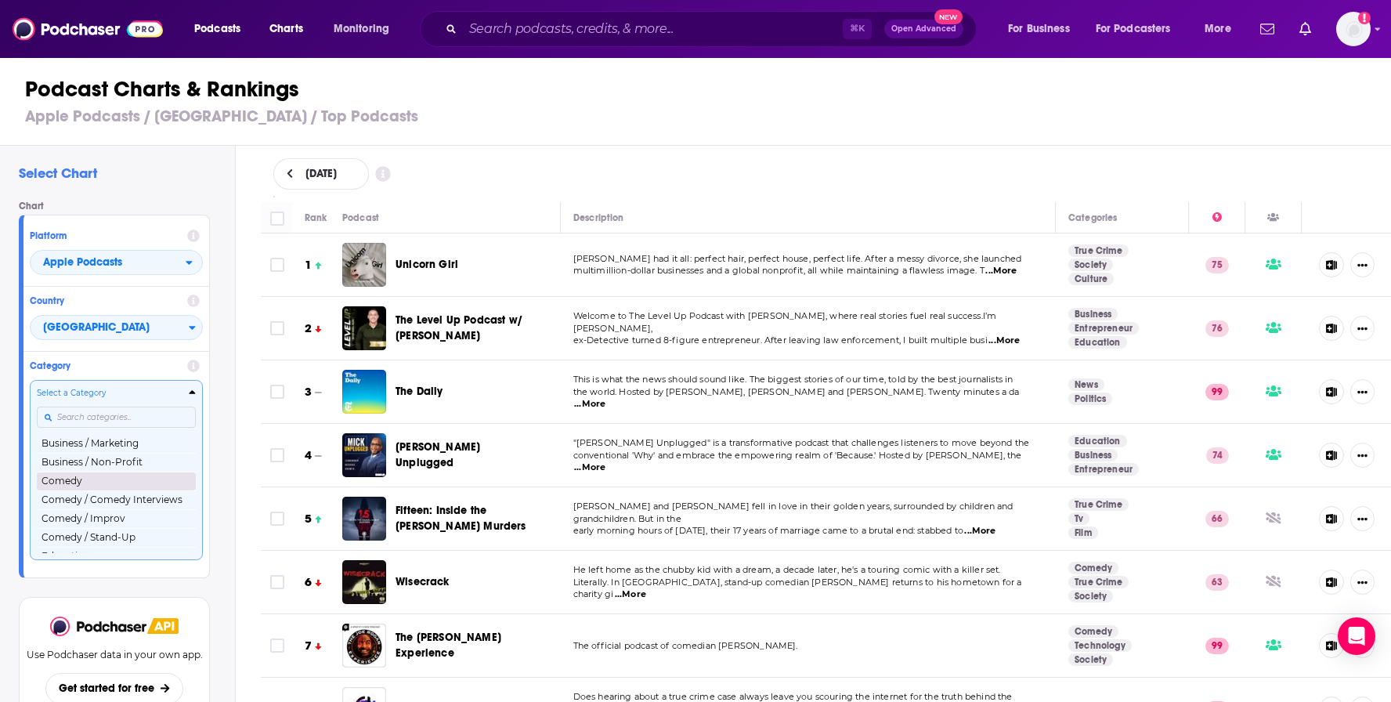
click at [133, 485] on button "Comedy" at bounding box center [116, 480] width 159 height 19
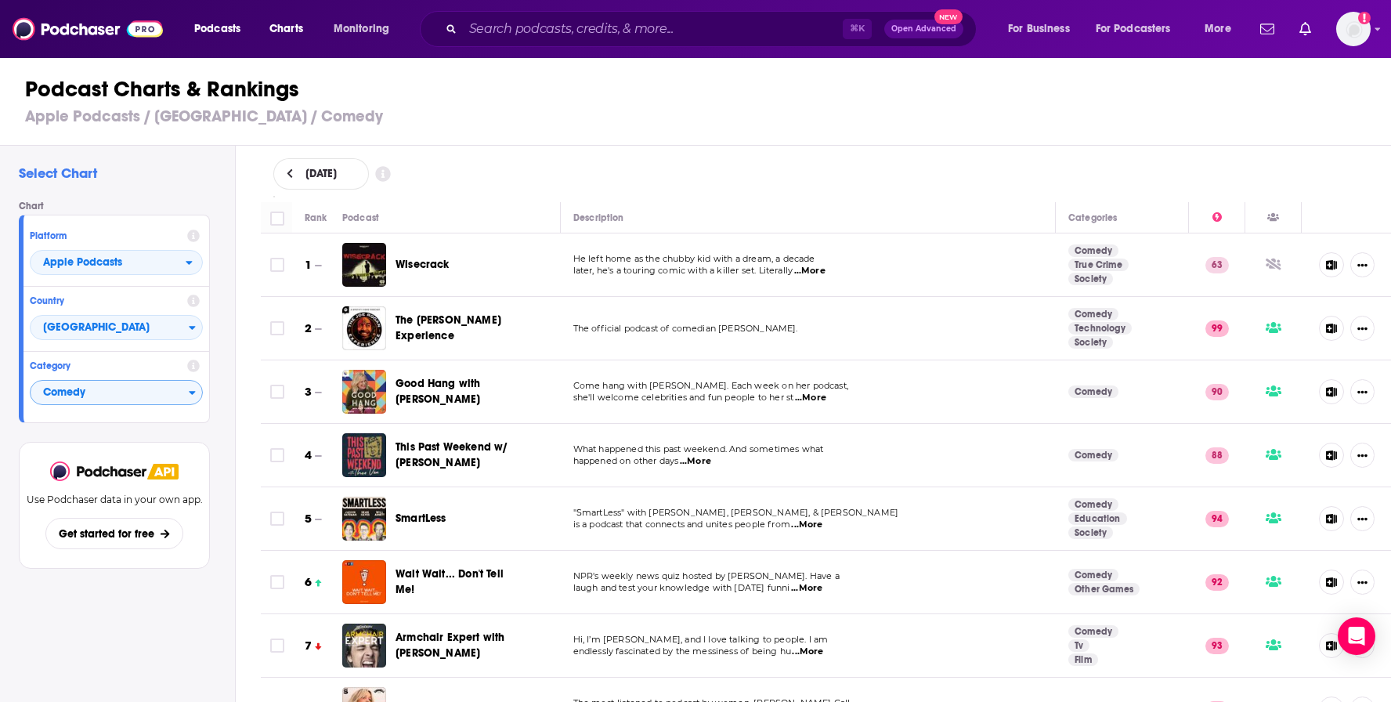
click at [687, 211] on div "September 8, 2025 Rank Podcast Description Categories 1 Wisecrack He left home …" at bounding box center [826, 469] width 1156 height 646
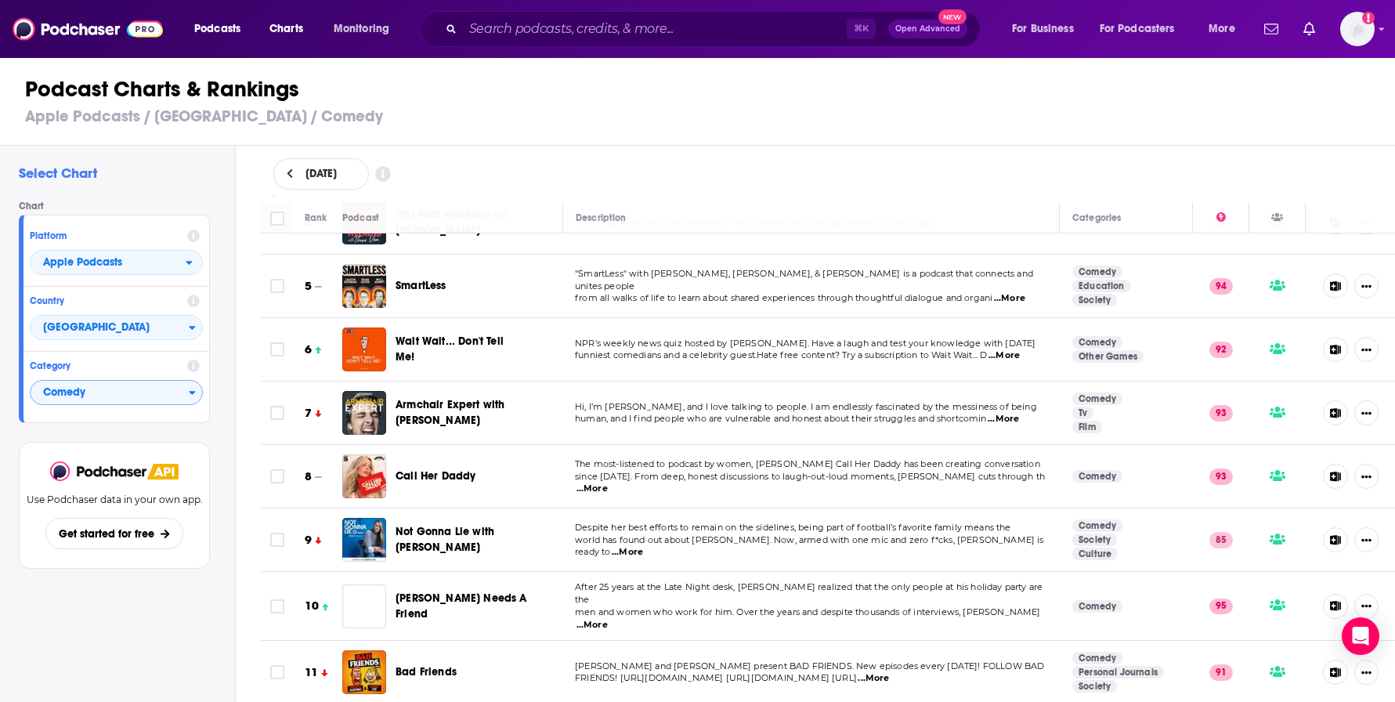
scroll to position [312, 0]
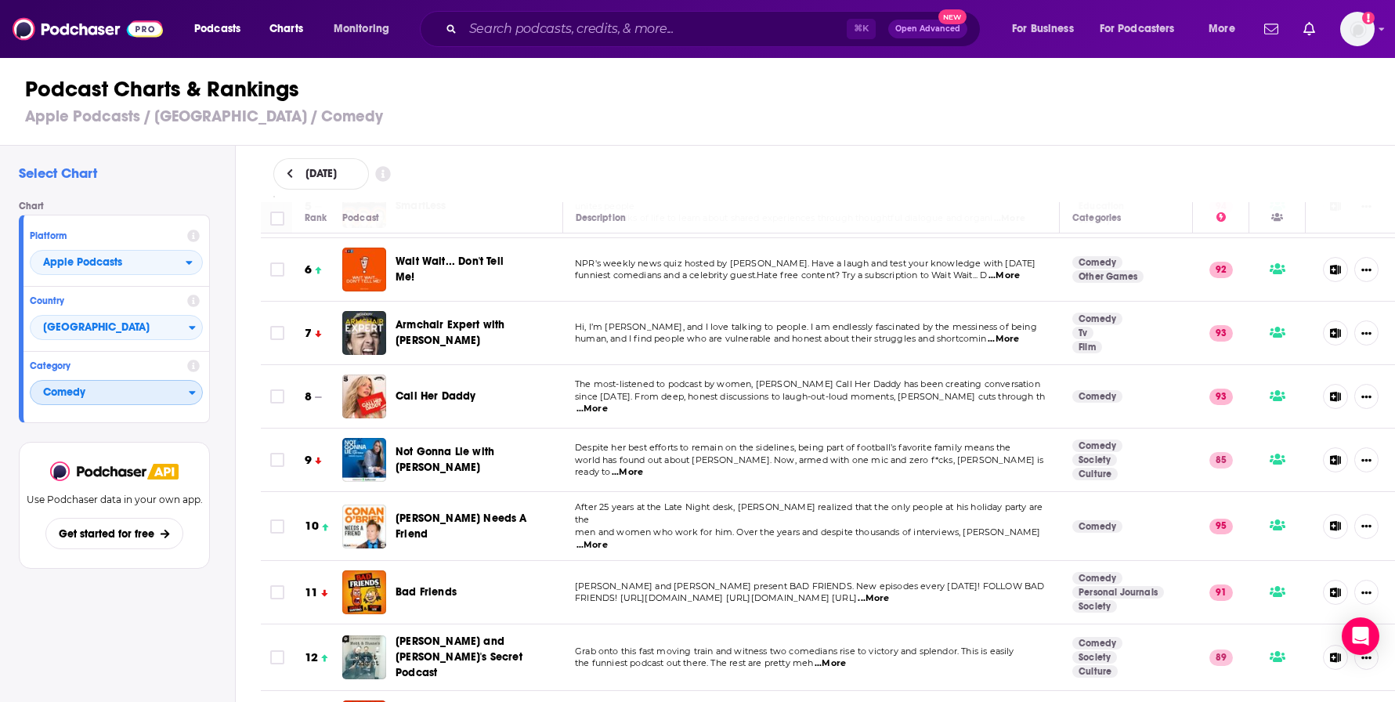
click at [164, 398] on span "Comedy" at bounding box center [110, 393] width 158 height 27
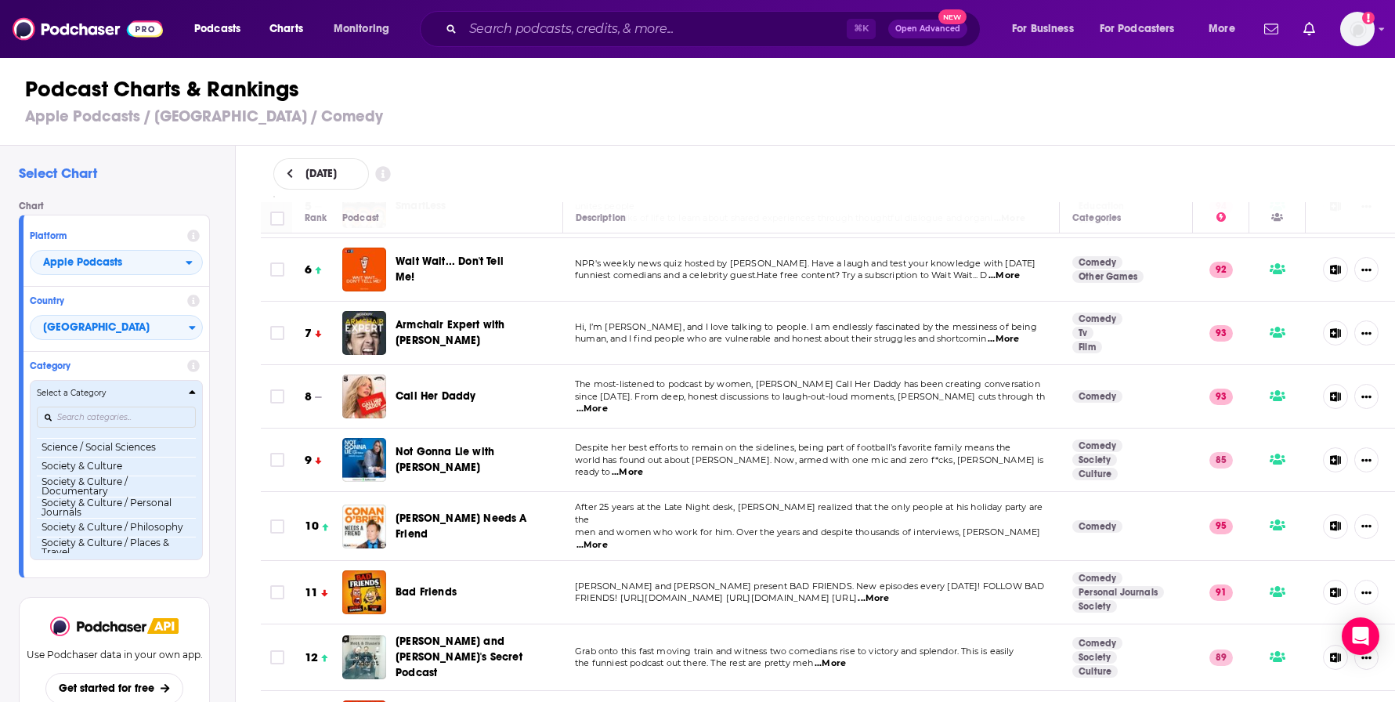
scroll to position [1506, 0]
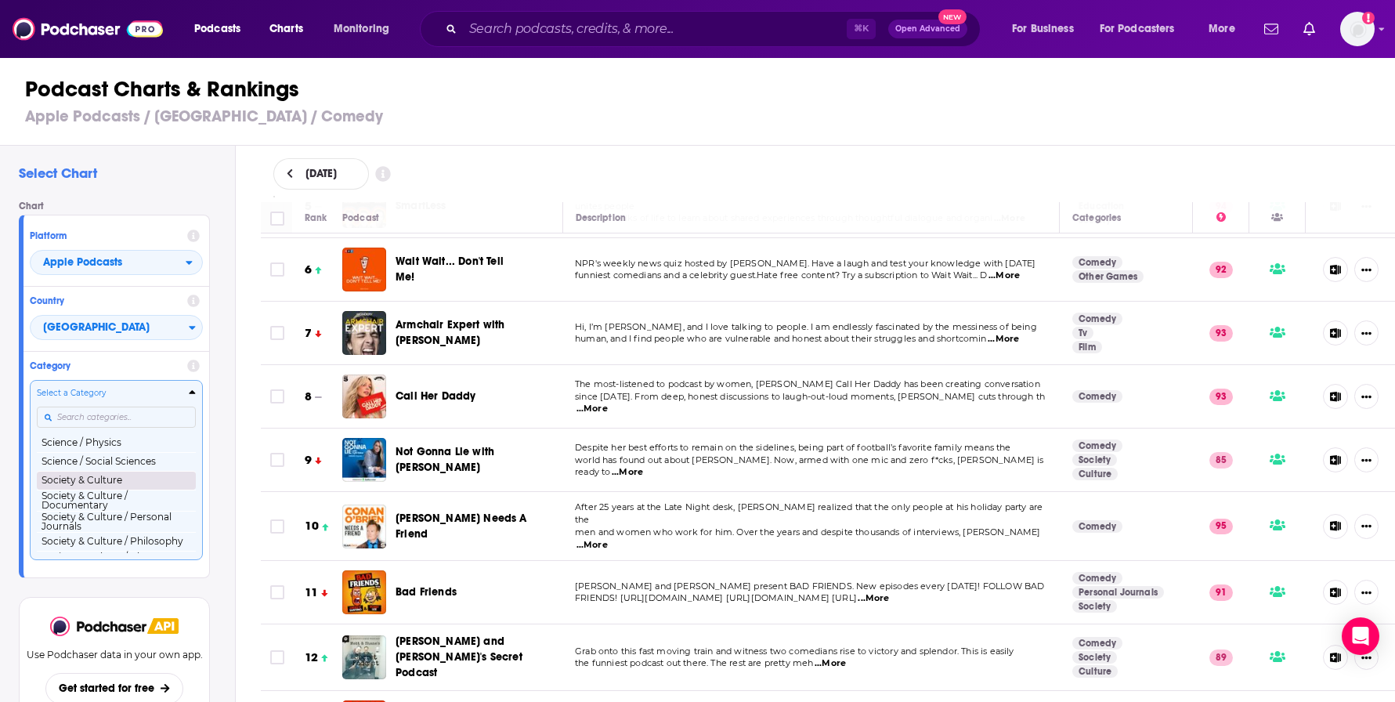
click at [146, 489] on button "Society & Culture" at bounding box center [116, 480] width 159 height 19
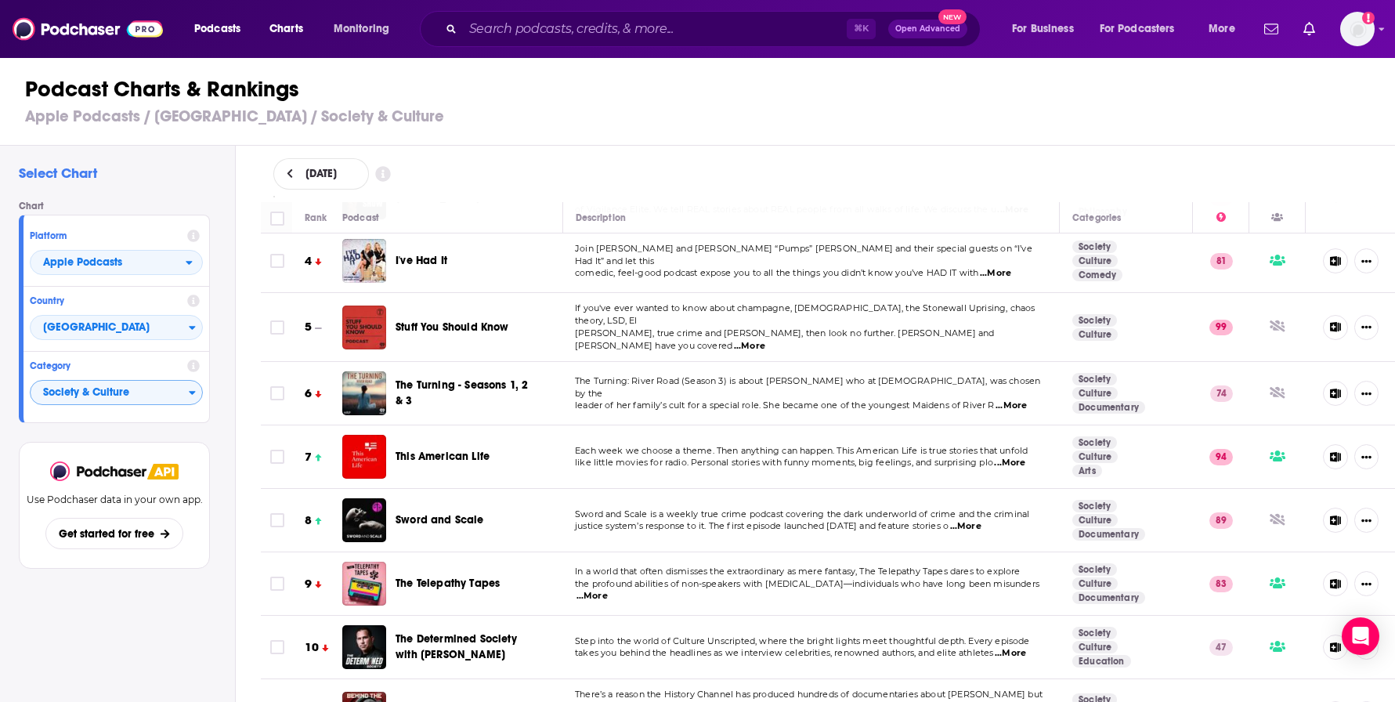
scroll to position [204, 0]
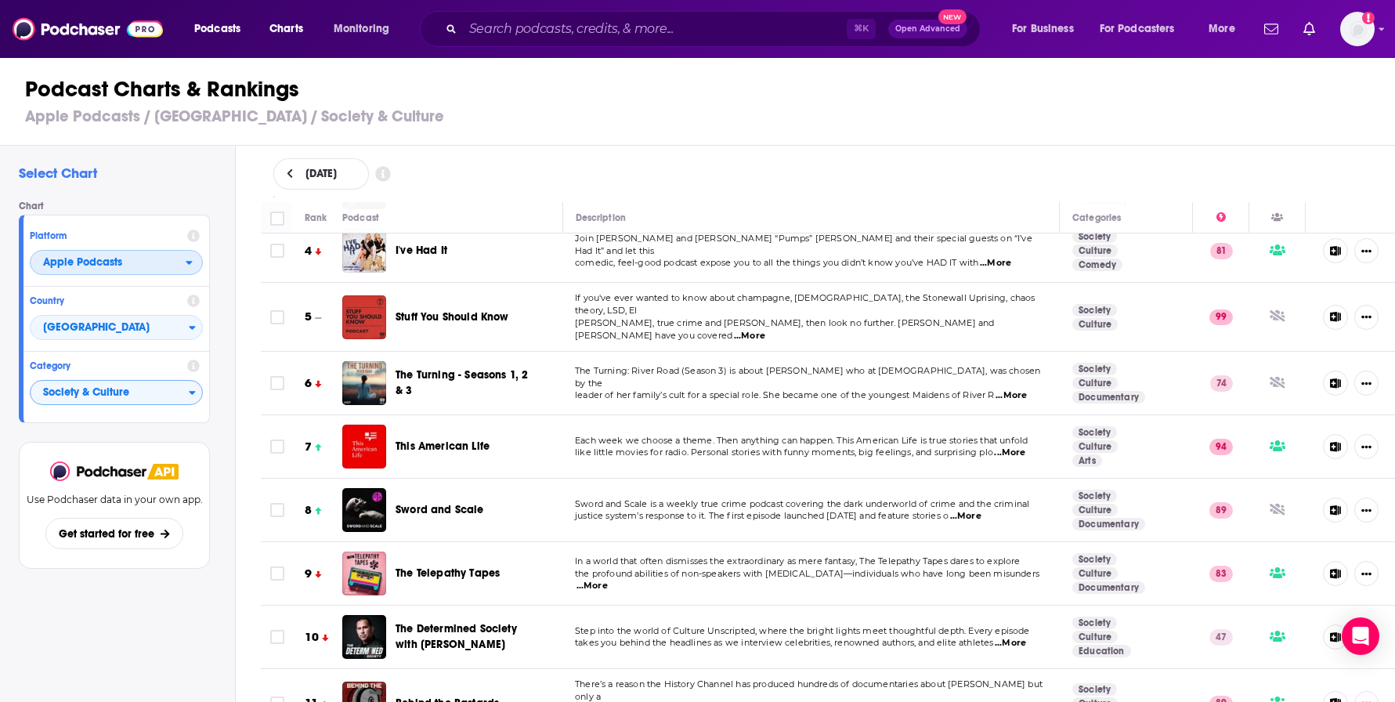
click at [117, 266] on span "Apple Podcasts" at bounding box center [82, 262] width 79 height 11
click at [93, 319] on div "Spotify" at bounding box center [116, 310] width 161 height 19
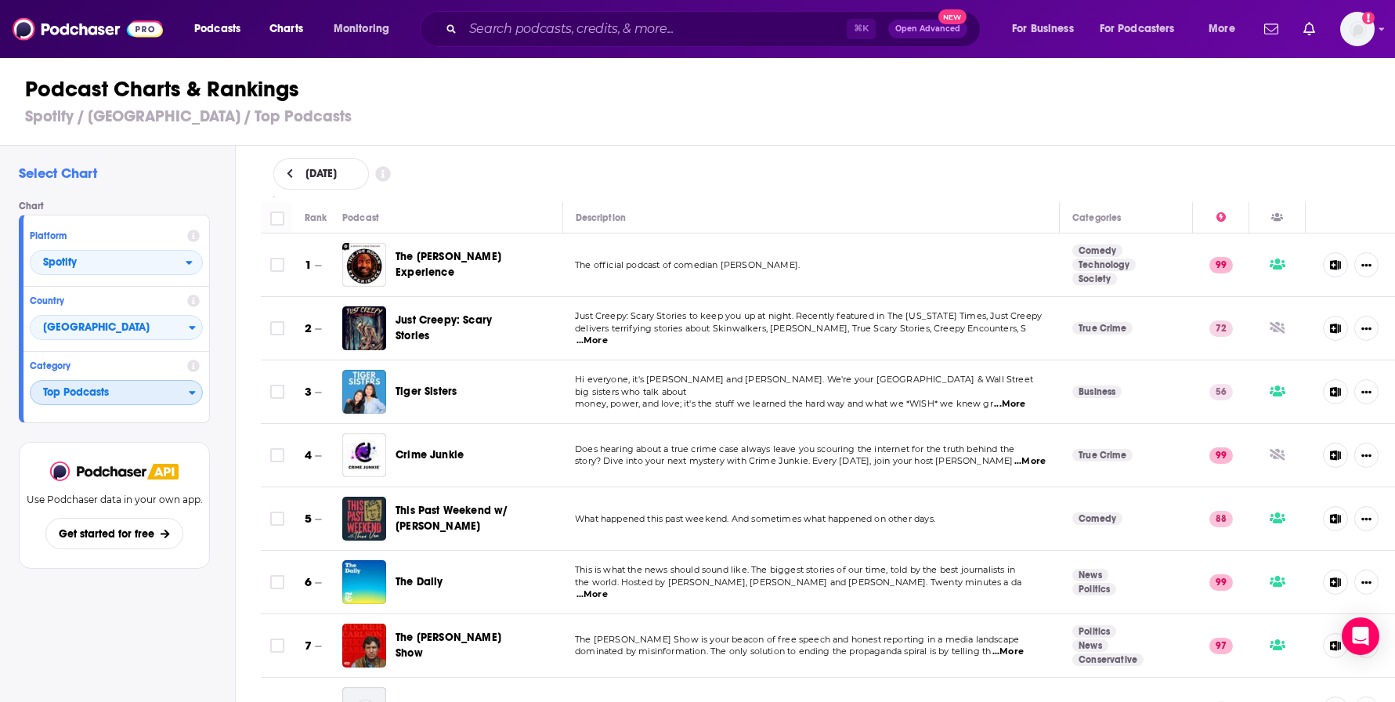
click at [166, 395] on span "Top Podcasts" at bounding box center [110, 393] width 158 height 27
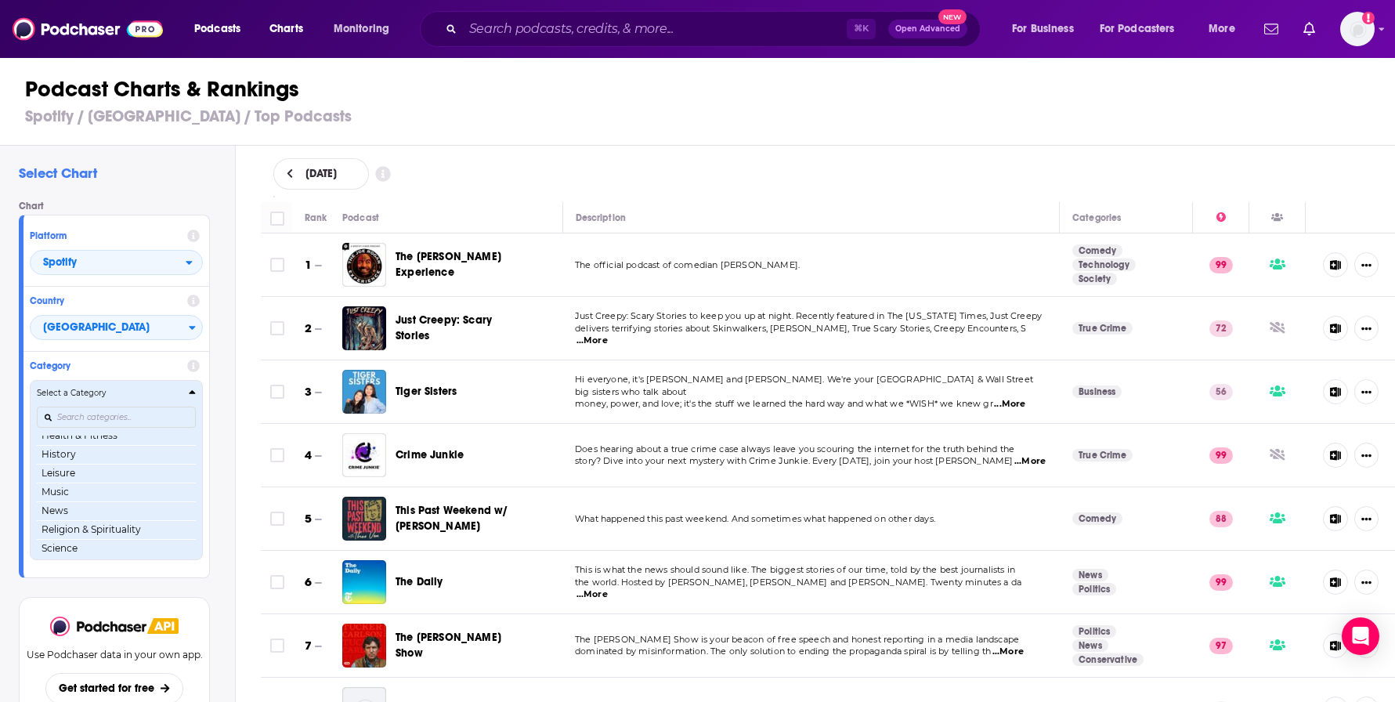
scroll to position [221, 0]
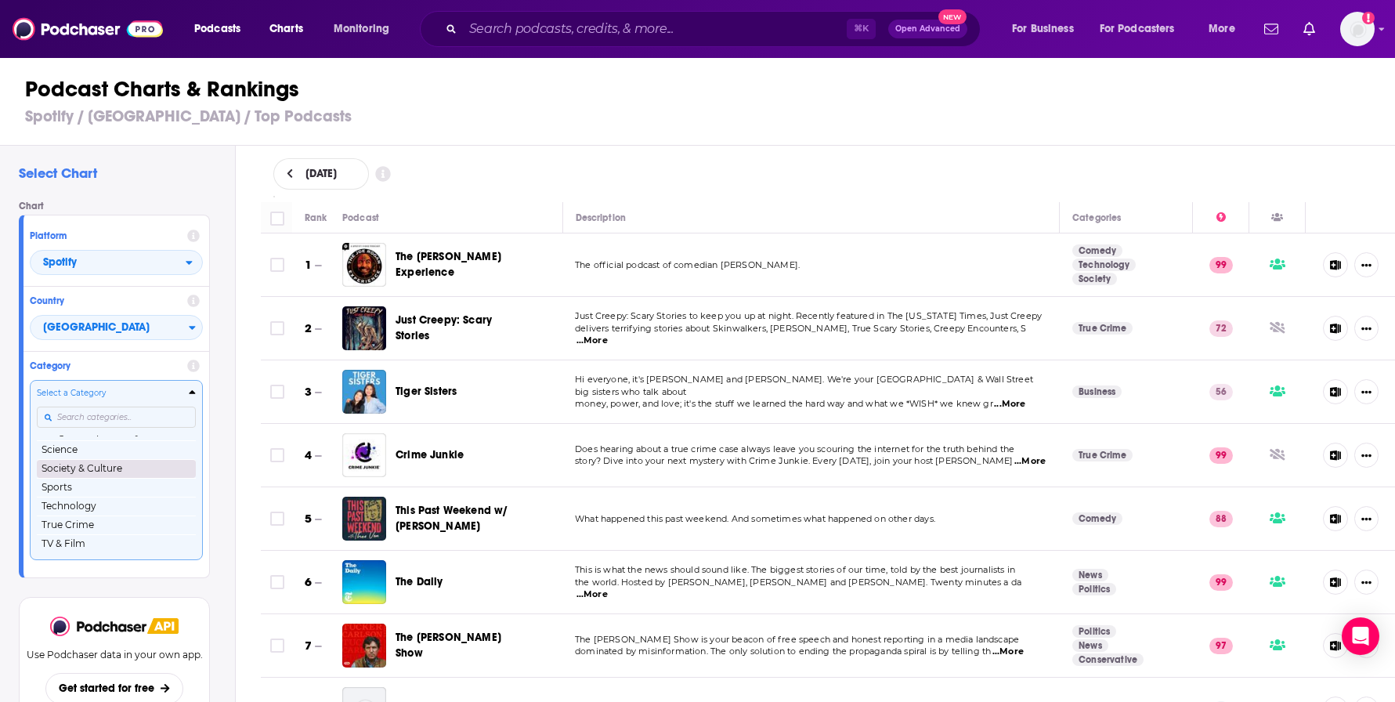
click at [108, 471] on button "Society & Culture" at bounding box center [116, 468] width 159 height 19
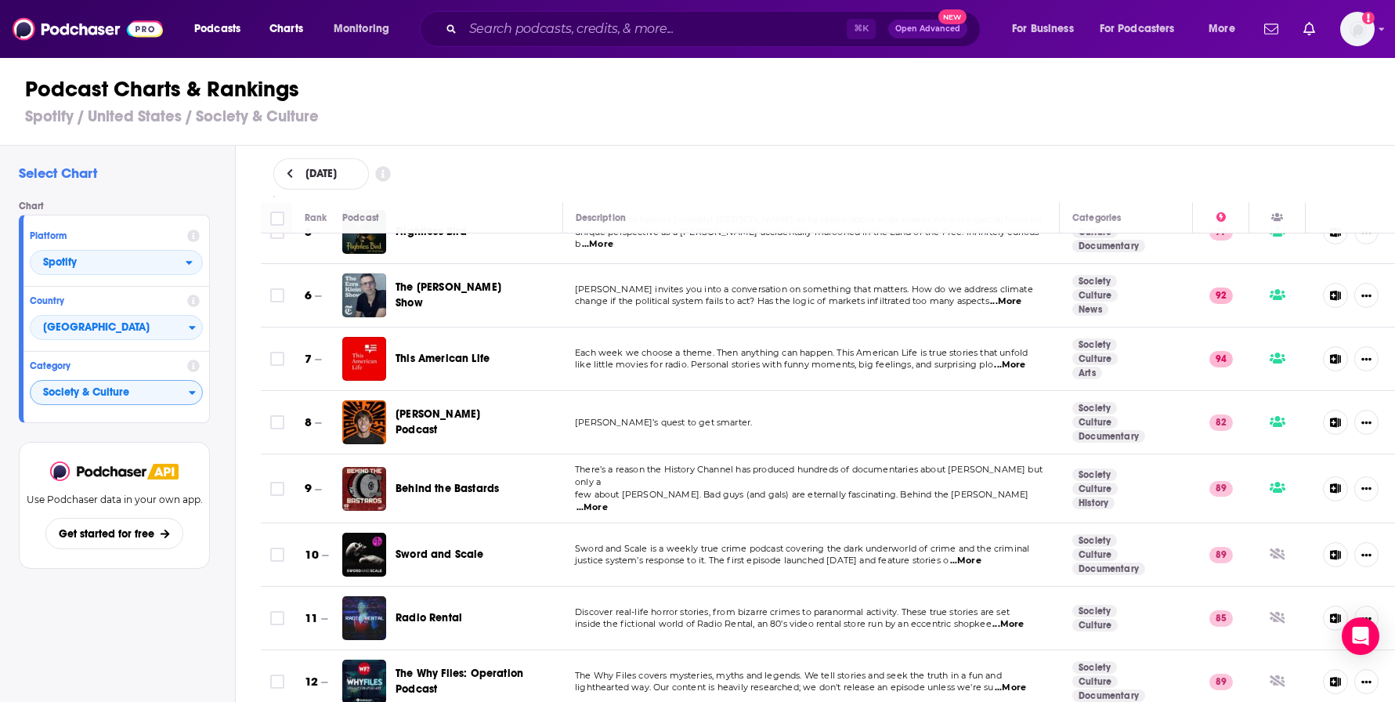
scroll to position [254, 0]
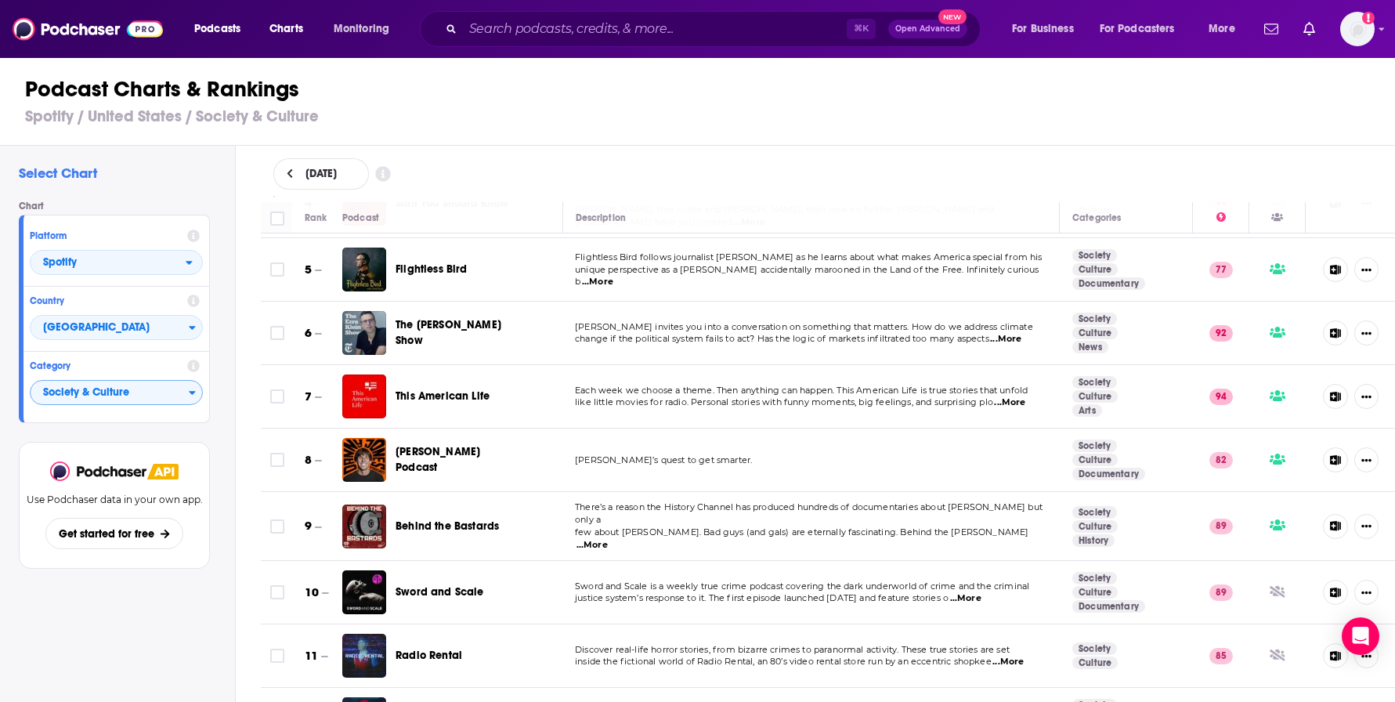
click at [608, 539] on span "...More" at bounding box center [591, 545] width 31 height 13
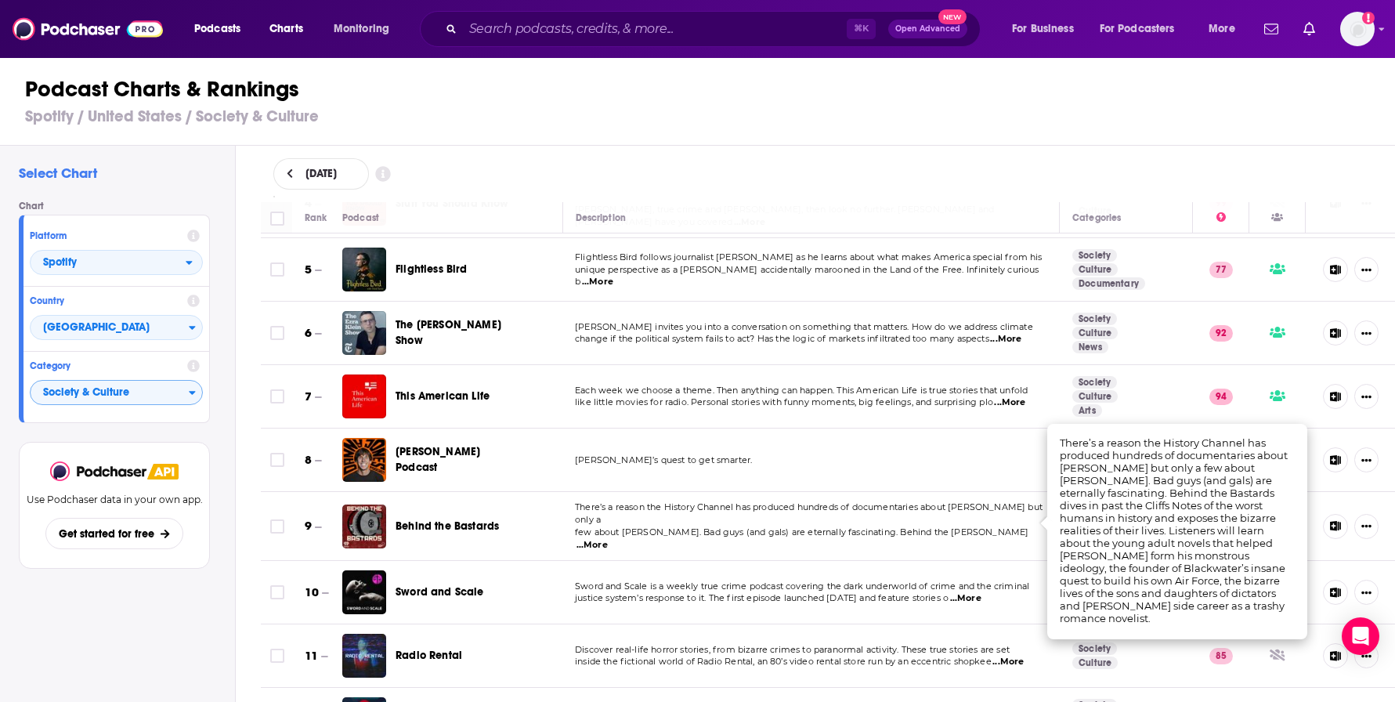
click at [668, 270] on span "unique perspective as a Kiwi accidentally marooned in the Land of the Free. Inf…" at bounding box center [807, 275] width 464 height 23
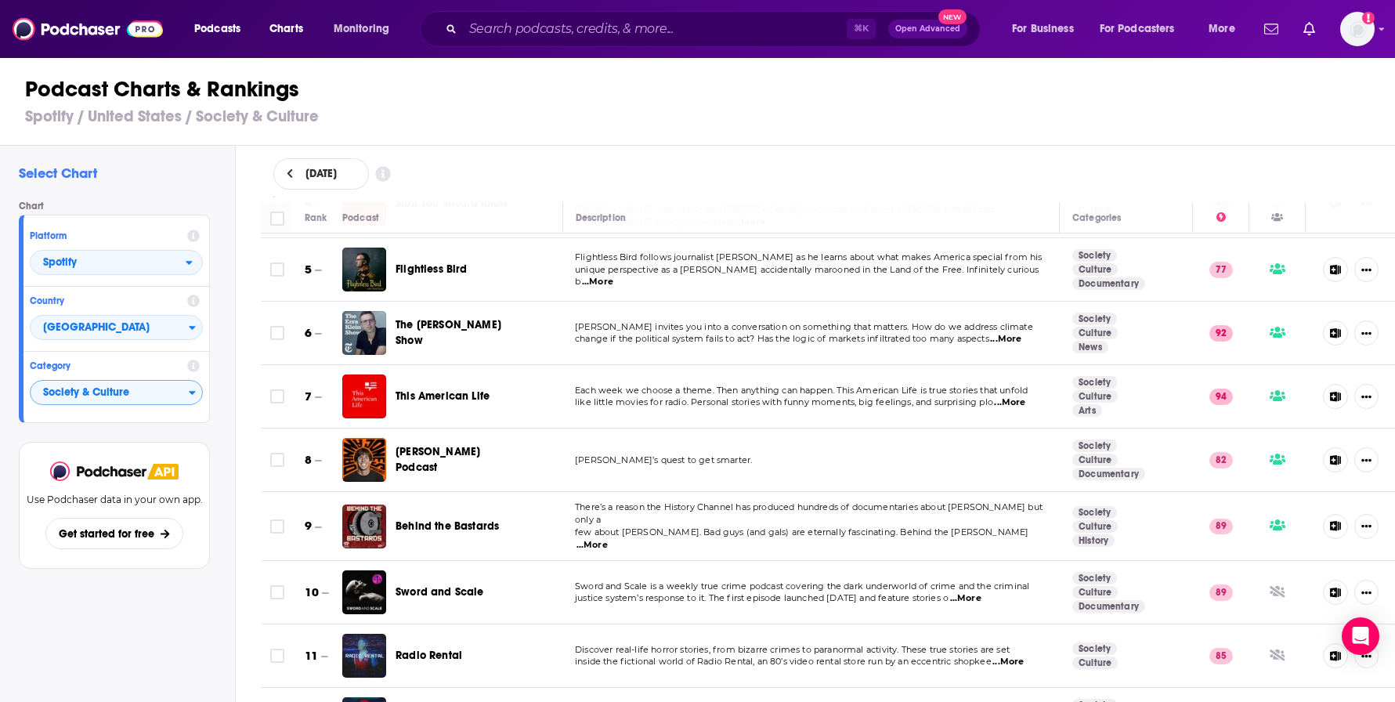
click at [613, 276] on span "...More" at bounding box center [597, 282] width 31 height 13
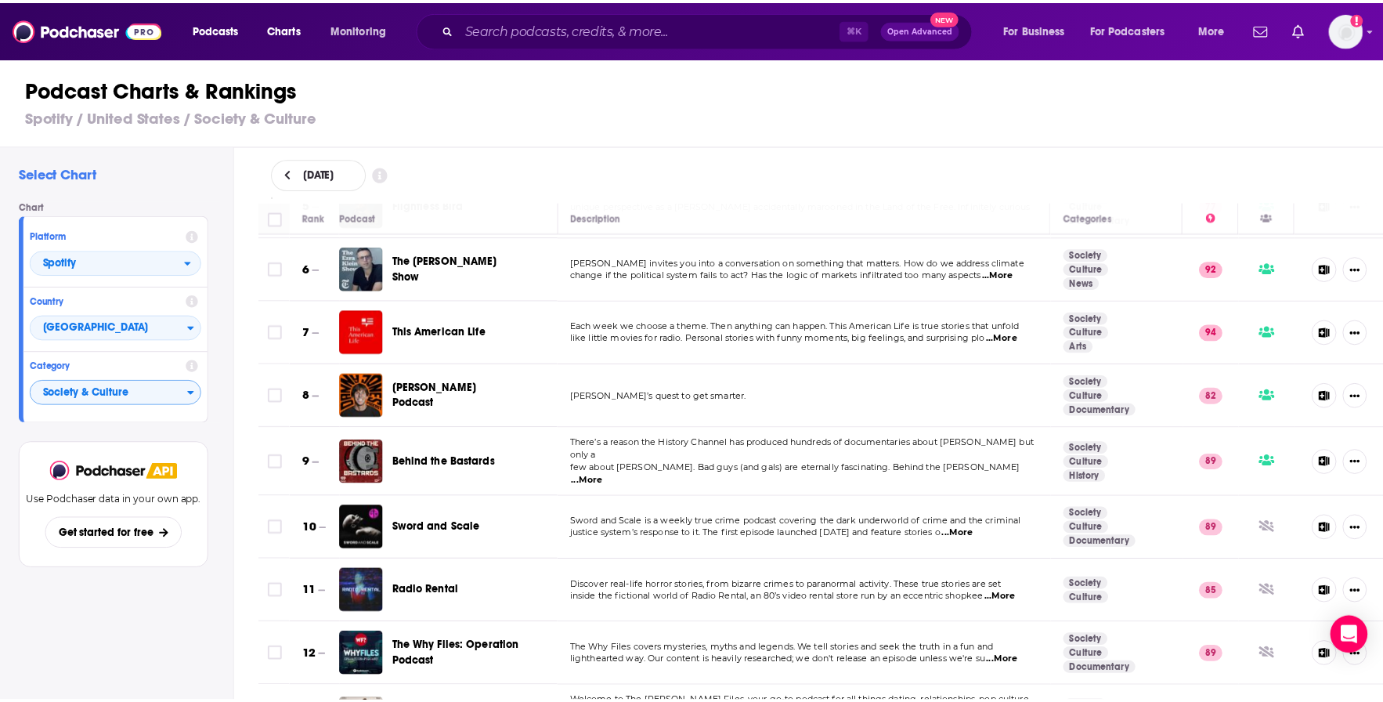
scroll to position [453, 0]
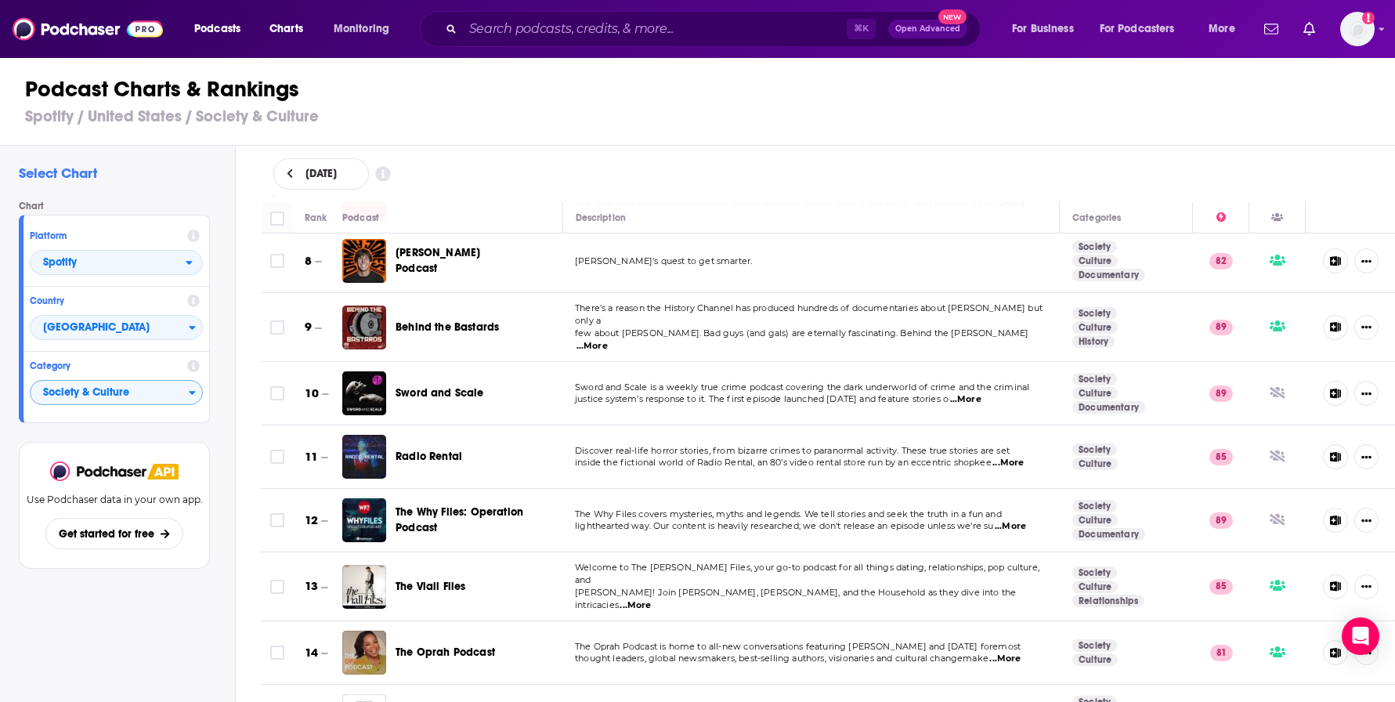
click at [424, 322] on span "Behind the Bastards" at bounding box center [446, 326] width 103 height 13
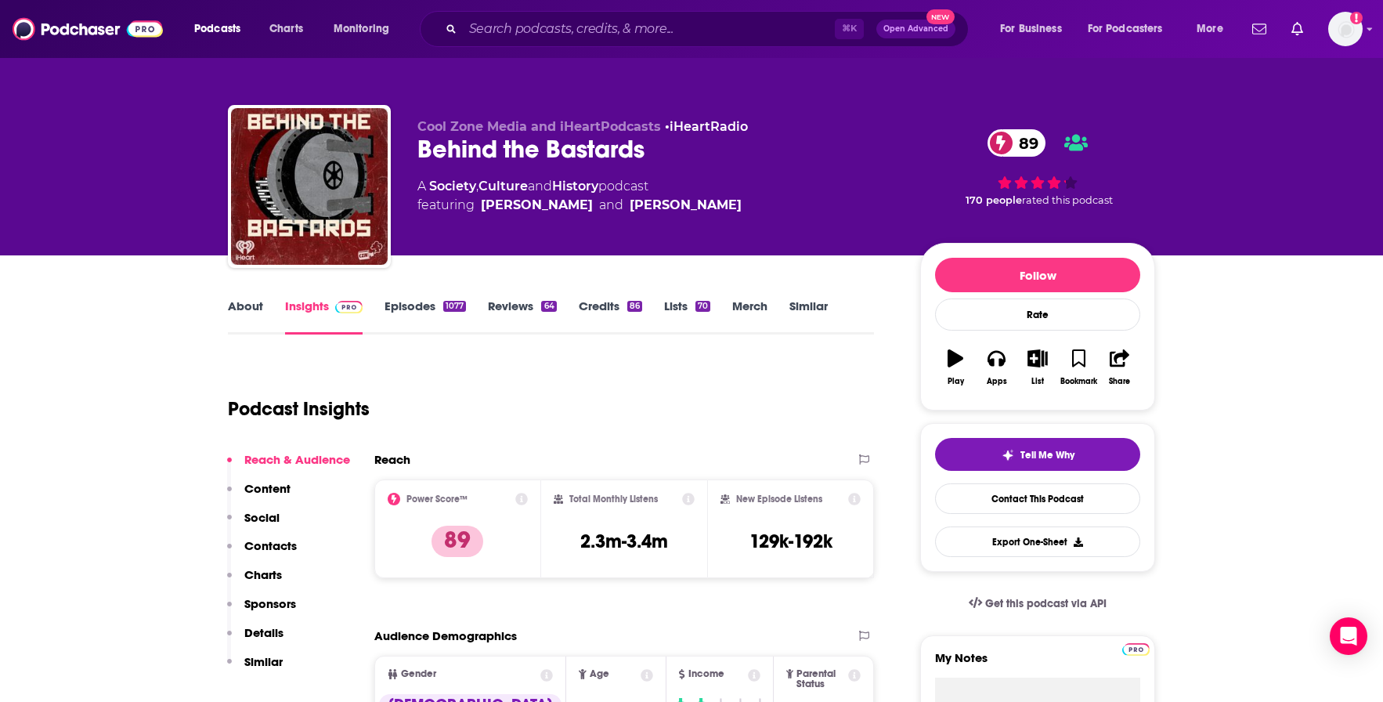
scroll to position [107, 0]
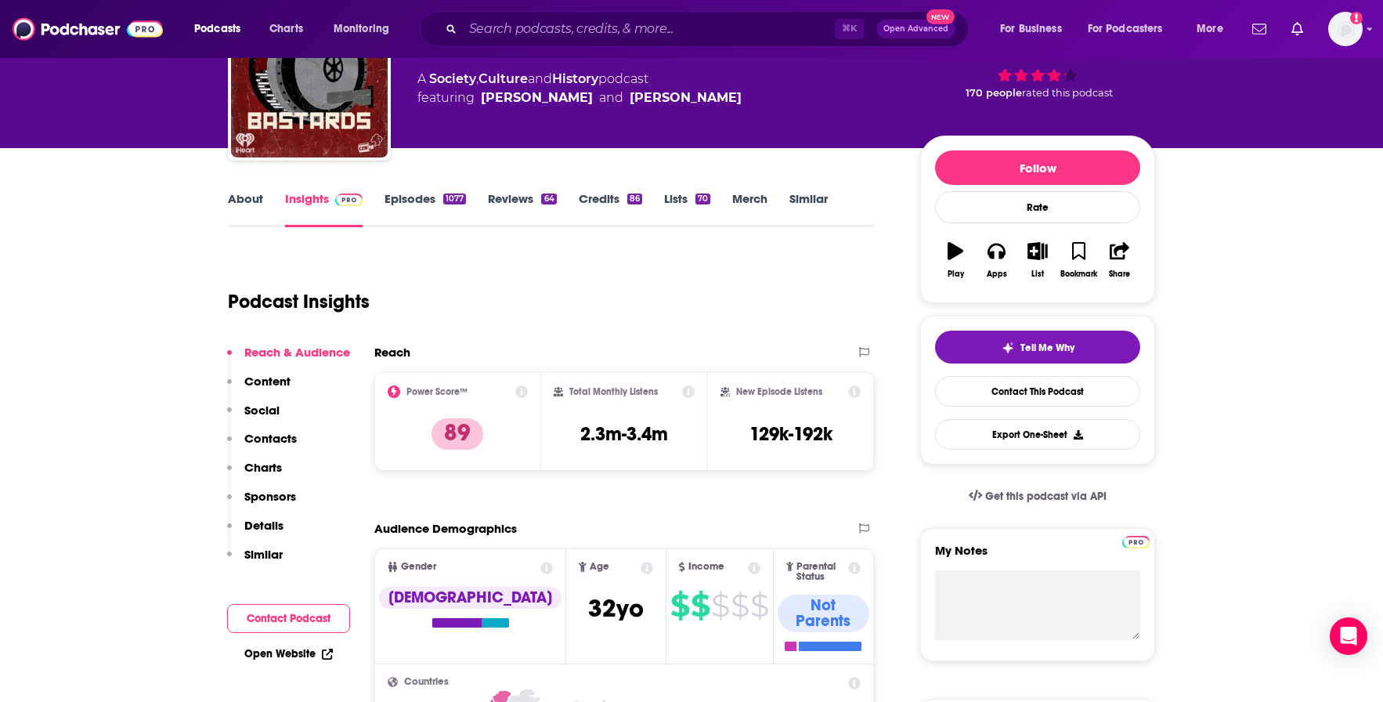
click at [244, 197] on link "About" at bounding box center [245, 209] width 35 height 36
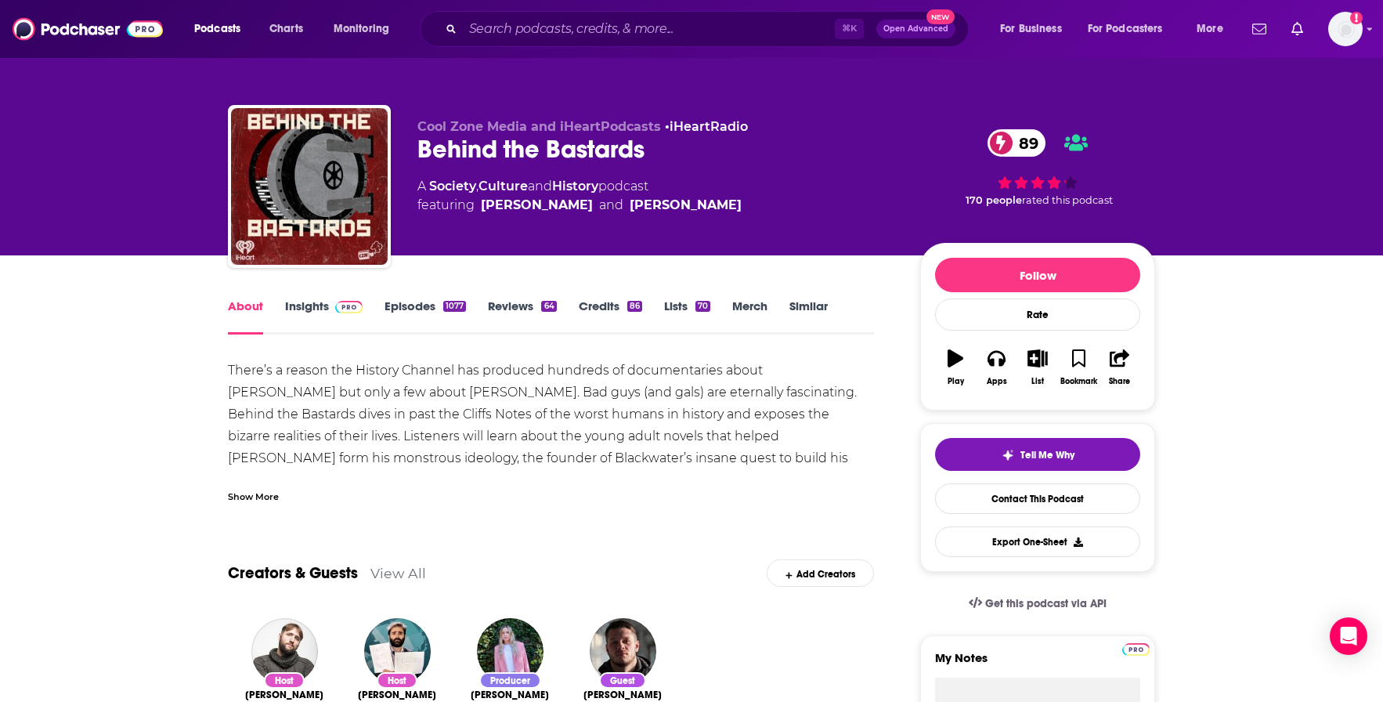
click at [262, 497] on div "Show More" at bounding box center [253, 495] width 51 height 15
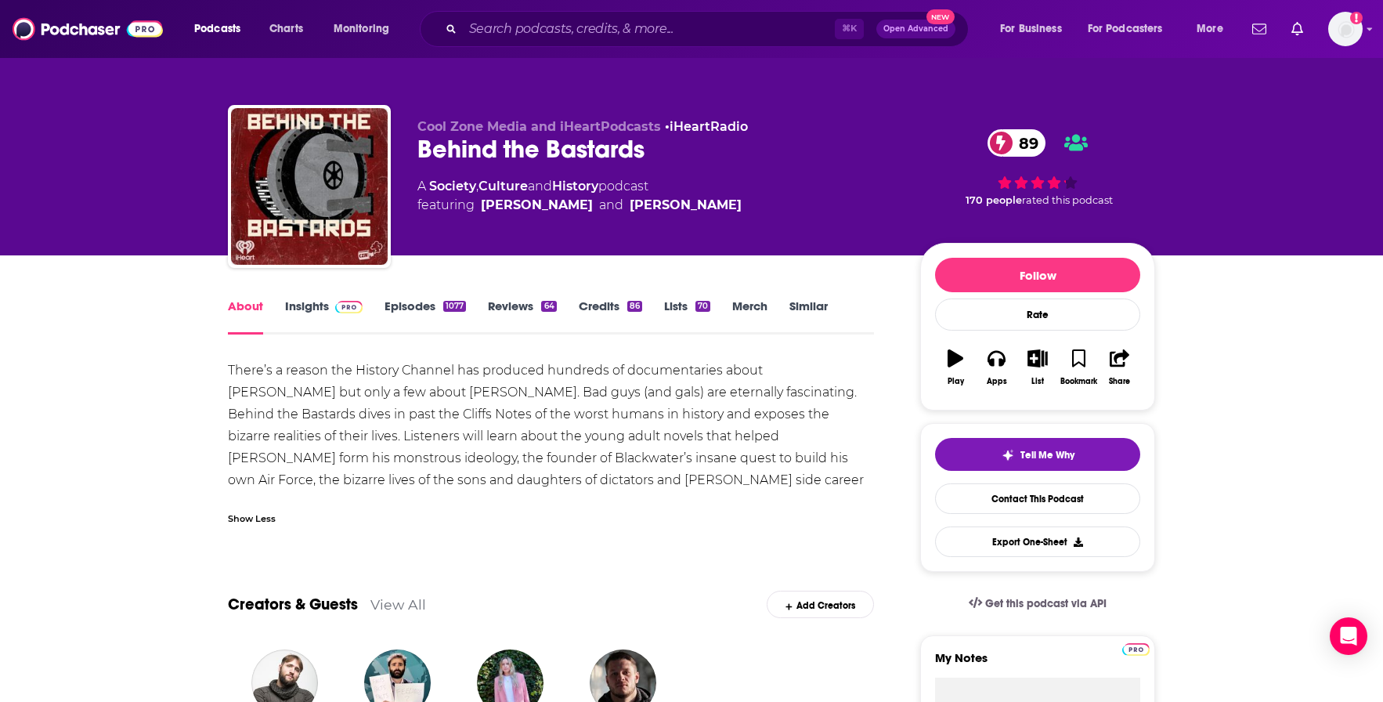
click at [432, 301] on link "Episodes 1077" at bounding box center [424, 316] width 81 height 36
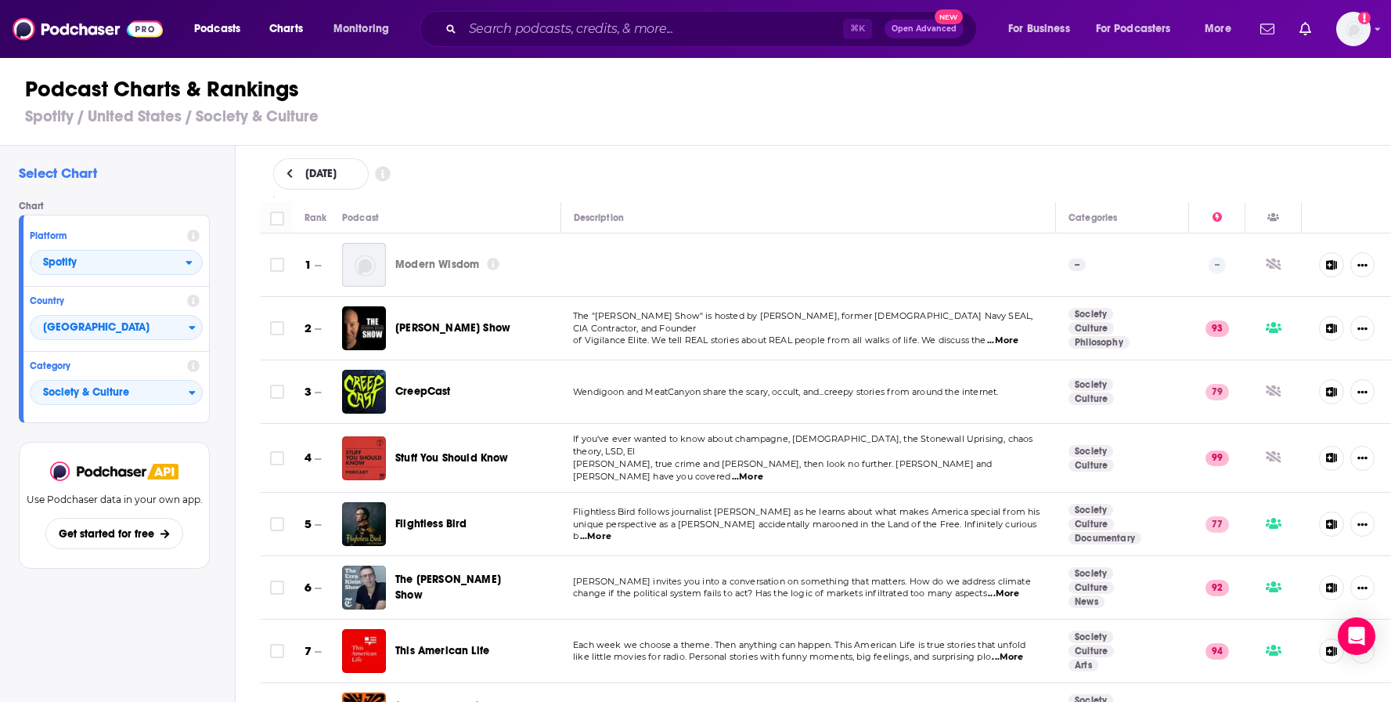
drag, startPoint x: 705, startPoint y: 688, endPoint x: 852, endPoint y: 698, distance: 146.7
click at [852, 698] on td "Danny’s quest to get smarter." at bounding box center [809, 714] width 496 height 63
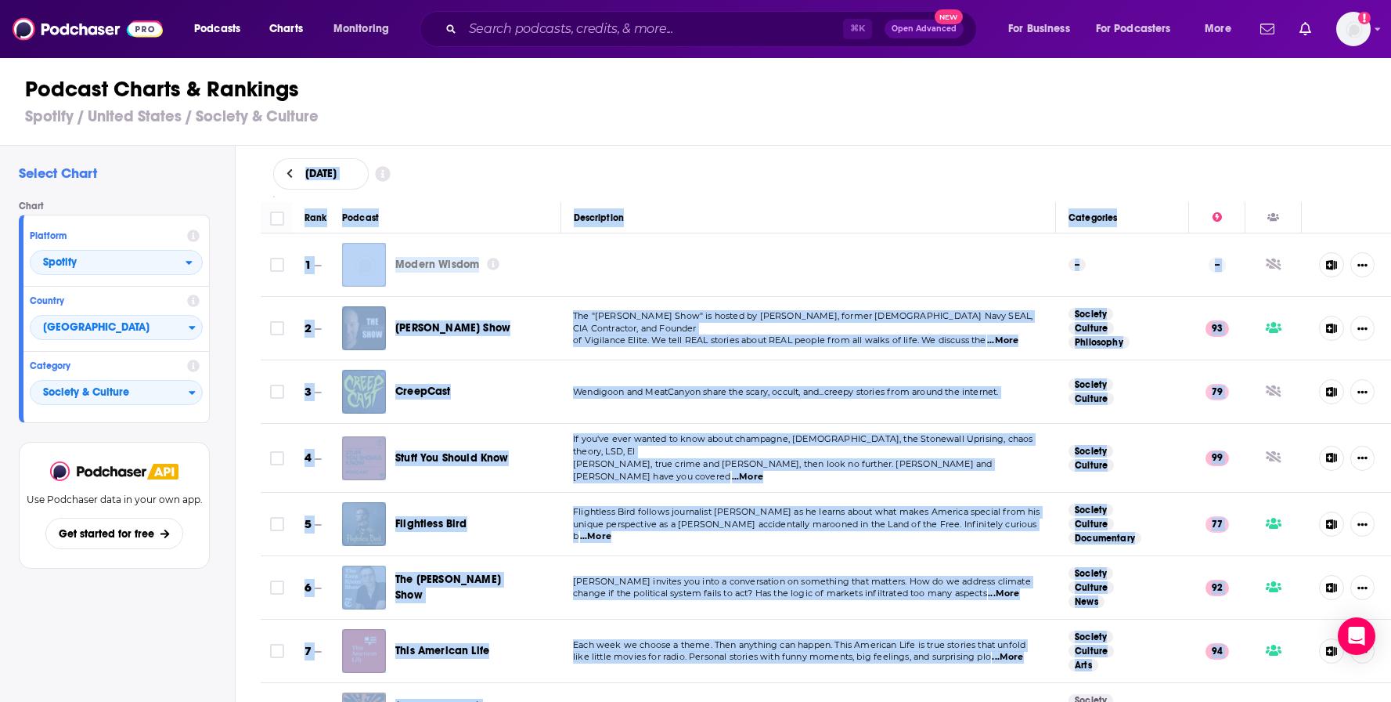
drag, startPoint x: 193, startPoint y: 668, endPoint x: 632, endPoint y: 281, distance: 585.3
click at [683, 684] on div "Select Chart Chart Platform Spotify Country United States Category Society & Cu…" at bounding box center [702, 469] width 1405 height 646
click at [601, 209] on div "Description" at bounding box center [599, 217] width 50 height 19
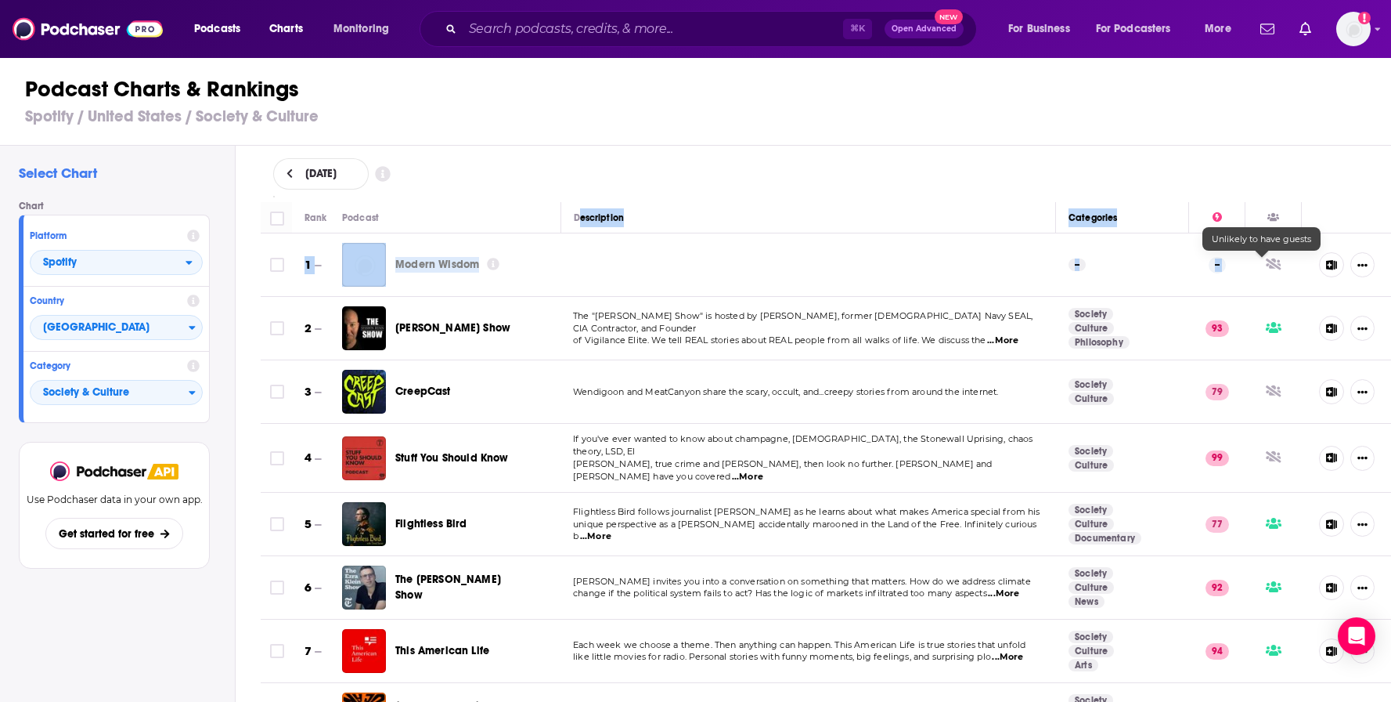
drag, startPoint x: 575, startPoint y: 216, endPoint x: 1478, endPoint y: 262, distance: 904.0
click at [1378, 262] on html "Podcasts Charts Monitoring ⌘ K Open Advanced New For Business For Podcasters Mo…" at bounding box center [695, 351] width 1391 height 702
click at [1359, 268] on button "Show More Button" at bounding box center [1363, 264] width 24 height 25
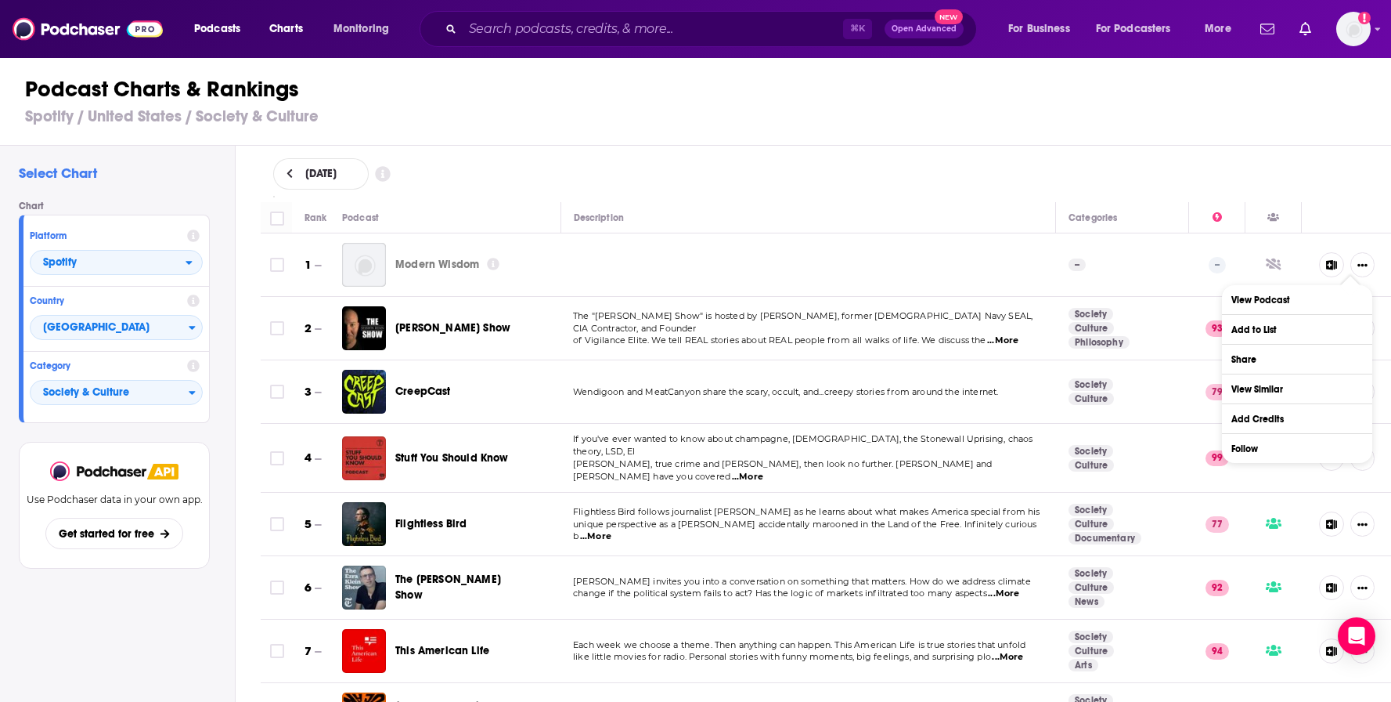
click at [1319, 170] on div "September 8, 2025" at bounding box center [826, 173] width 1106 height 31
drag, startPoint x: 655, startPoint y: 322, endPoint x: 933, endPoint y: 332, distance: 278.2
click at [662, 322] on span "The "Shawn Ryan Show" is hosted by Shawn Ryan, former U.S. Navy SEAL, CIA Contr…" at bounding box center [803, 321] width 460 height 23
click at [995, 334] on span "...More" at bounding box center [1002, 340] width 31 height 13
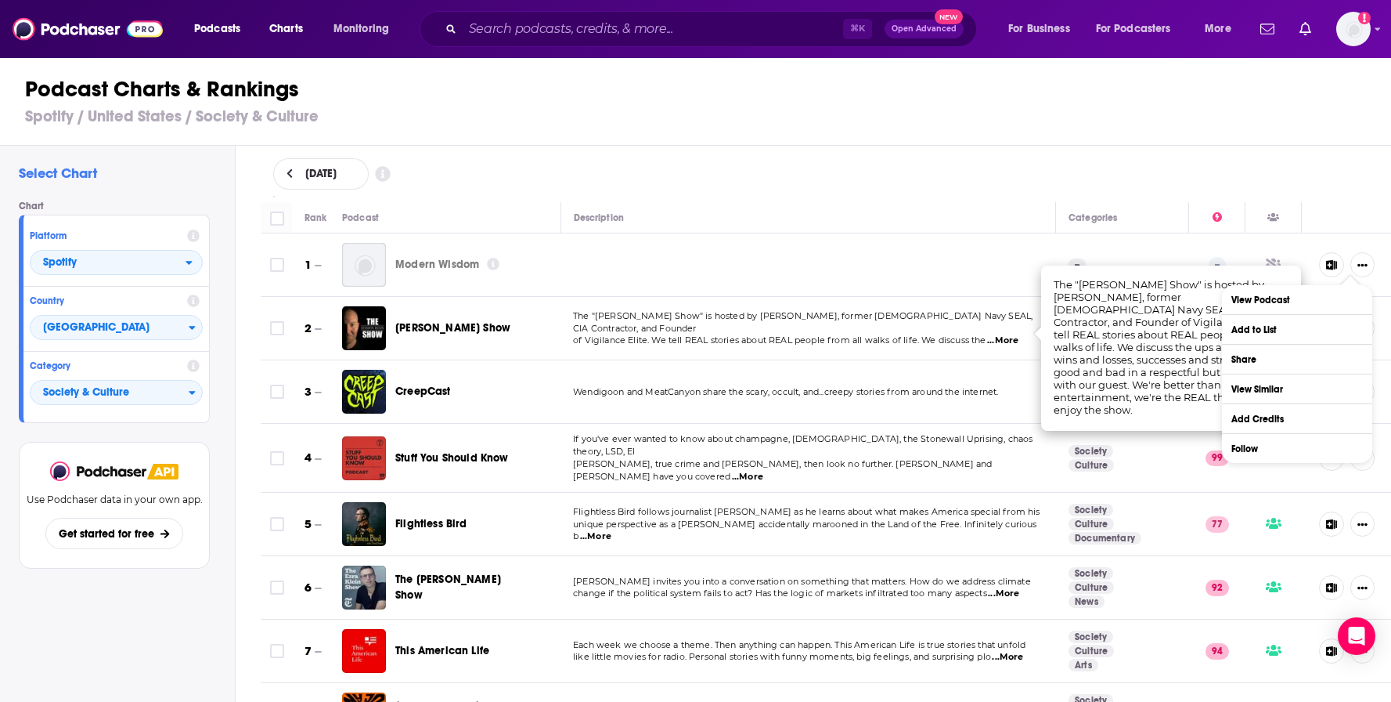
click at [735, 153] on div "September 8, 2025" at bounding box center [826, 174] width 1157 height 56
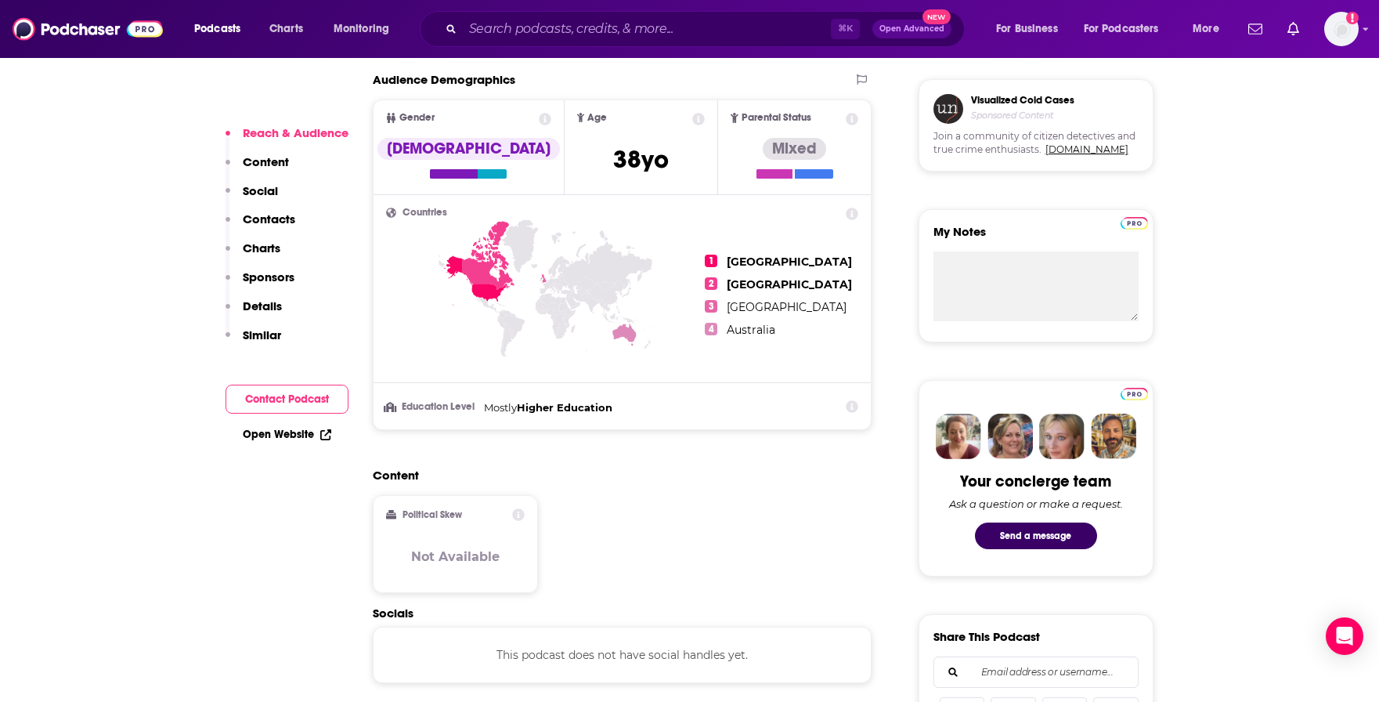
scroll to position [624, 0]
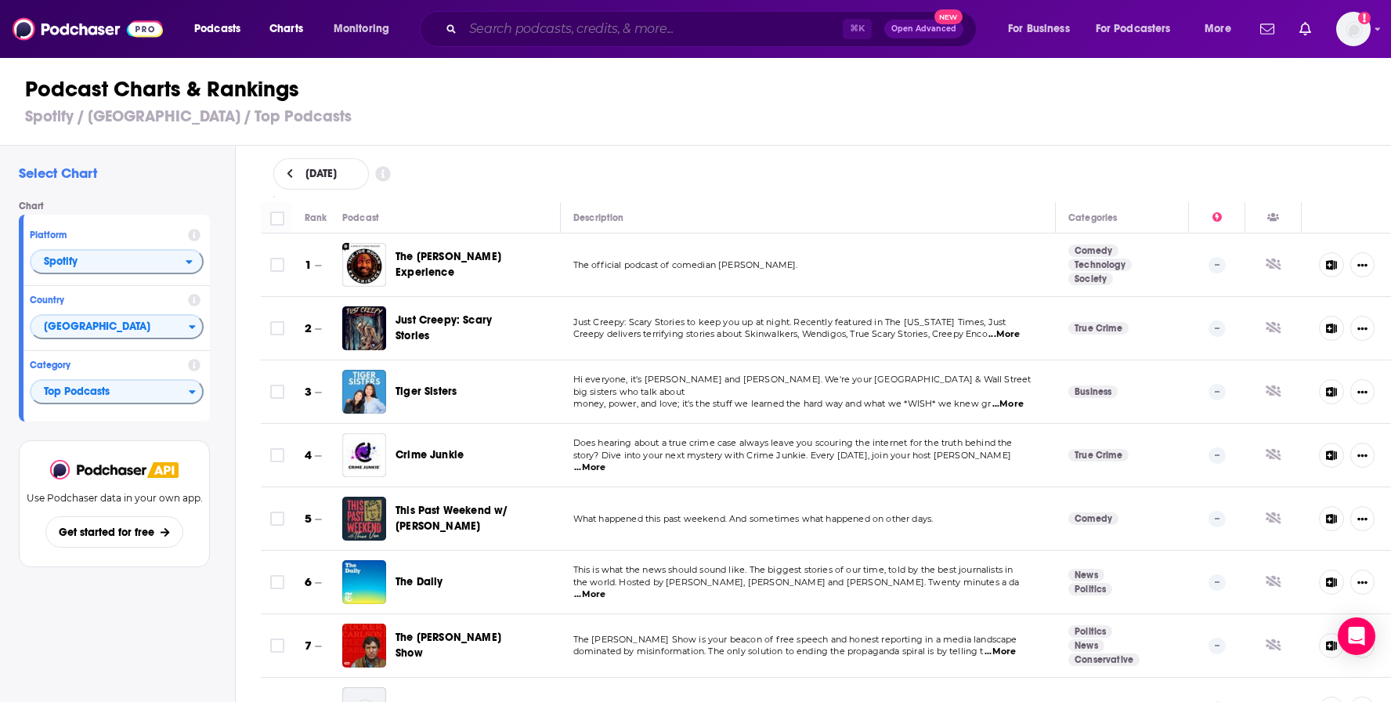
click at [622, 34] on input "Search podcasts, credits, & more..." at bounding box center [653, 28] width 380 height 25
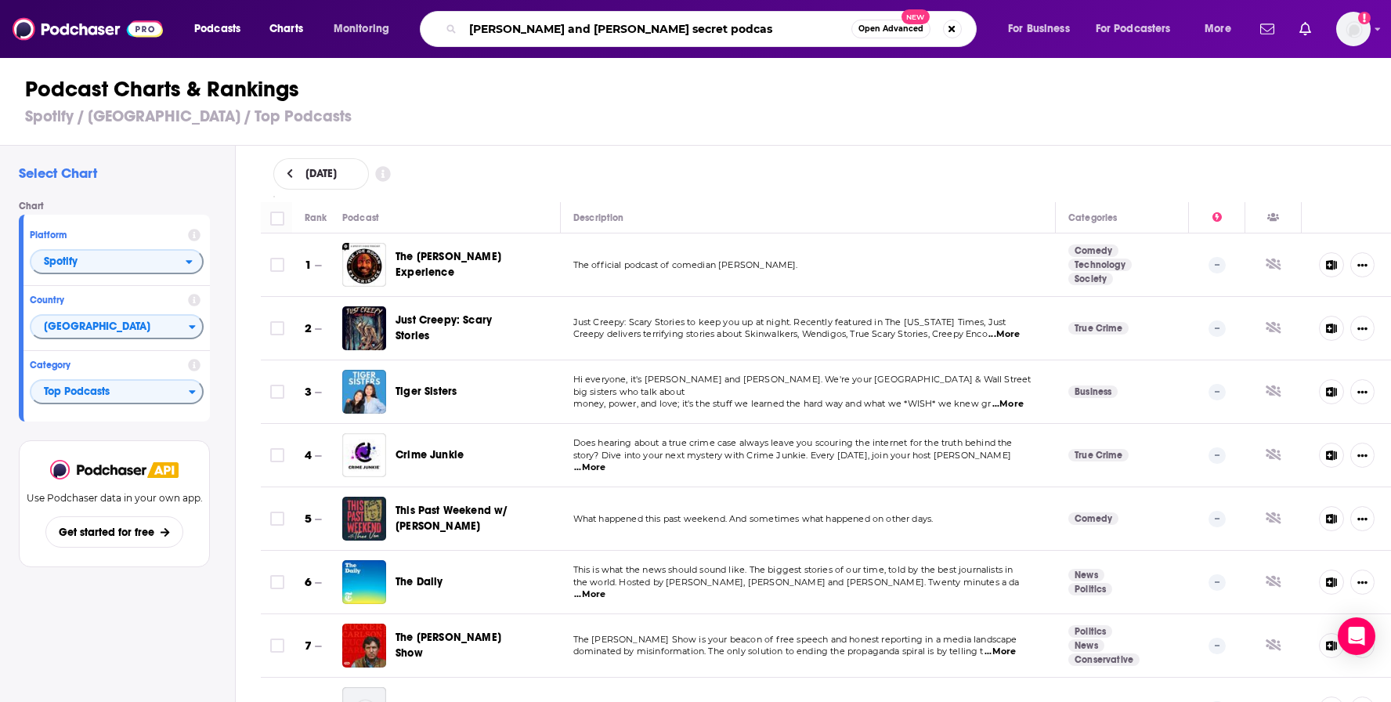
type input "matt and shane secret podcast"
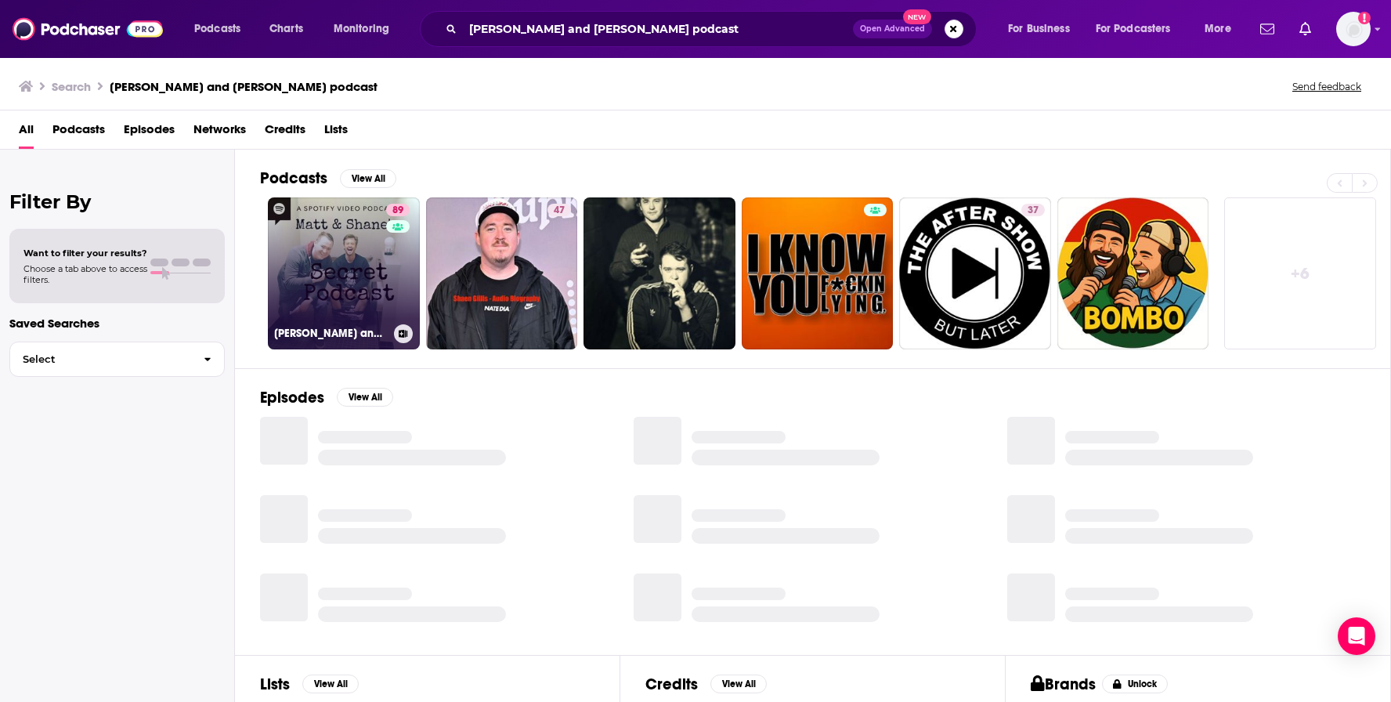
click at [337, 234] on link "89 Matt and Shane's Secret Podcast" at bounding box center [344, 273] width 152 height 152
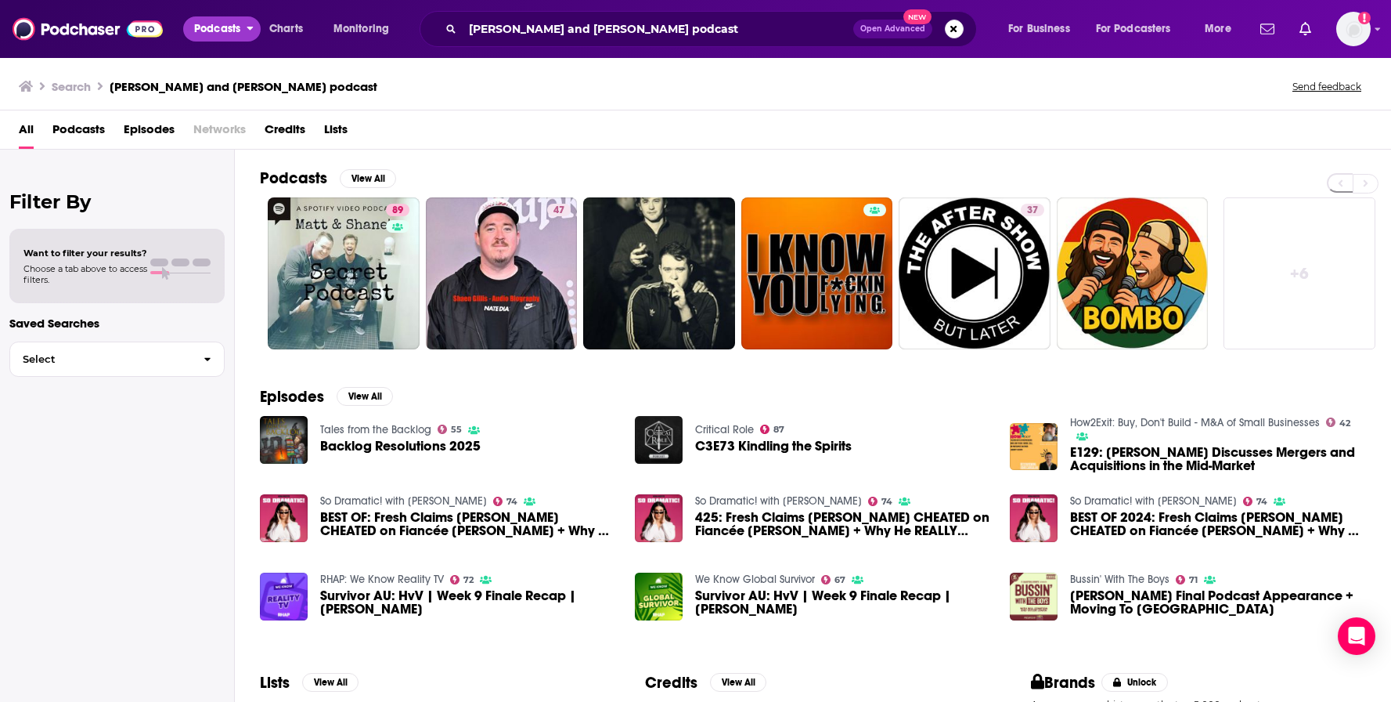
click at [251, 31] on icon "open menu" at bounding box center [250, 25] width 7 height 11
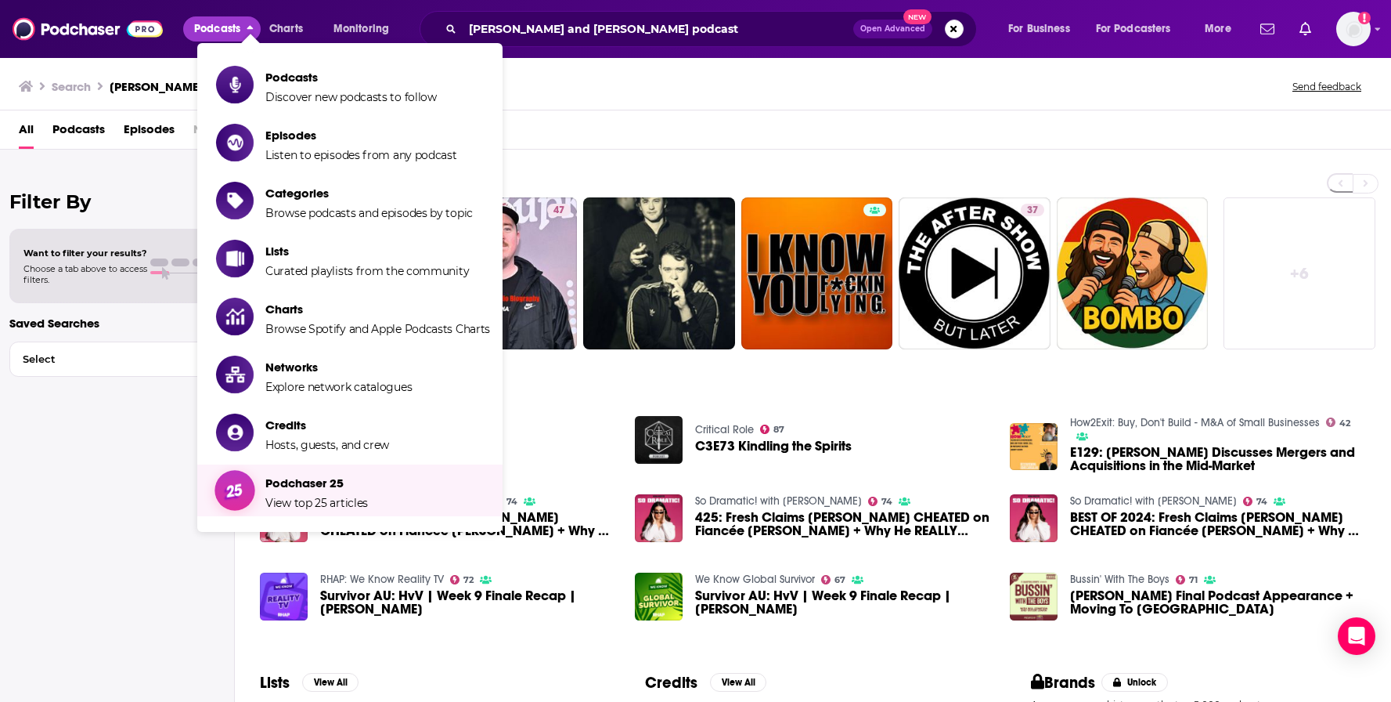
click at [331, 483] on span "Podchaser 25" at bounding box center [316, 482] width 103 height 15
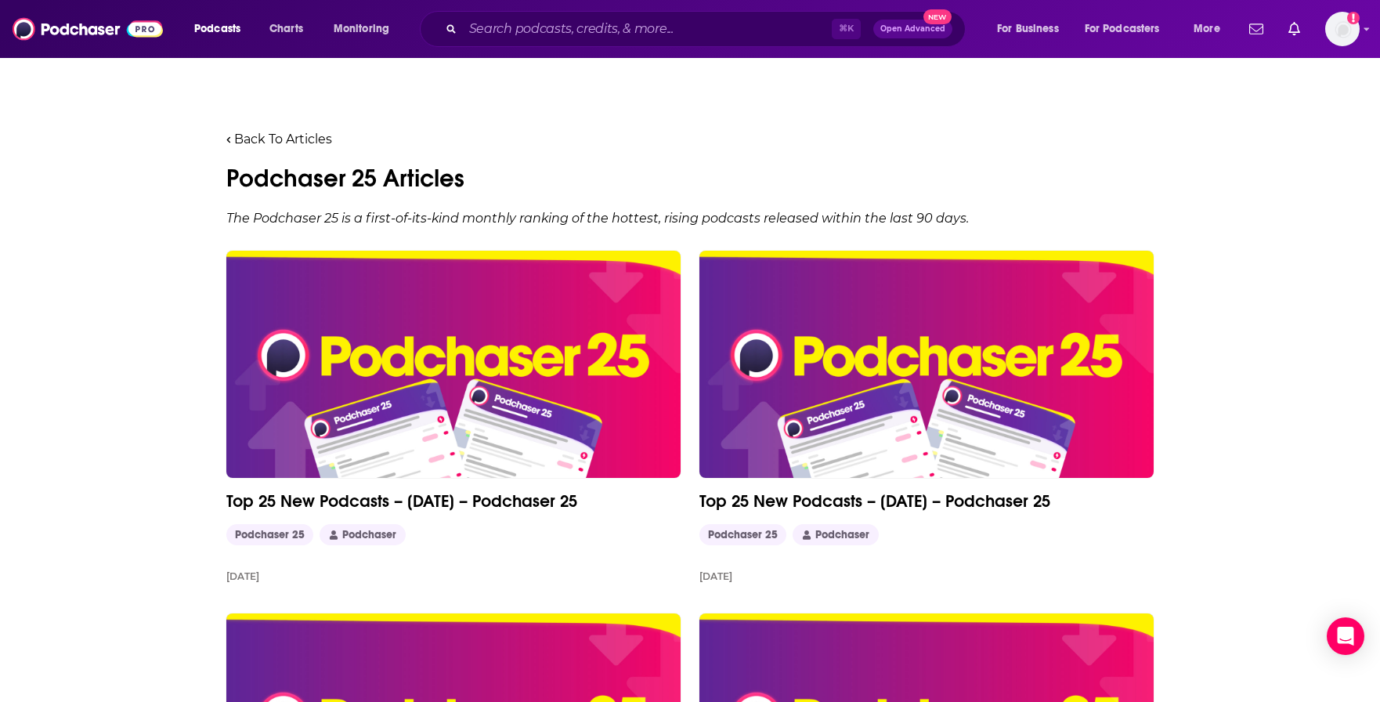
click at [534, 503] on link "Top 25 New Podcasts – August 2025 – Podchaser 25" at bounding box center [453, 500] width 454 height 21
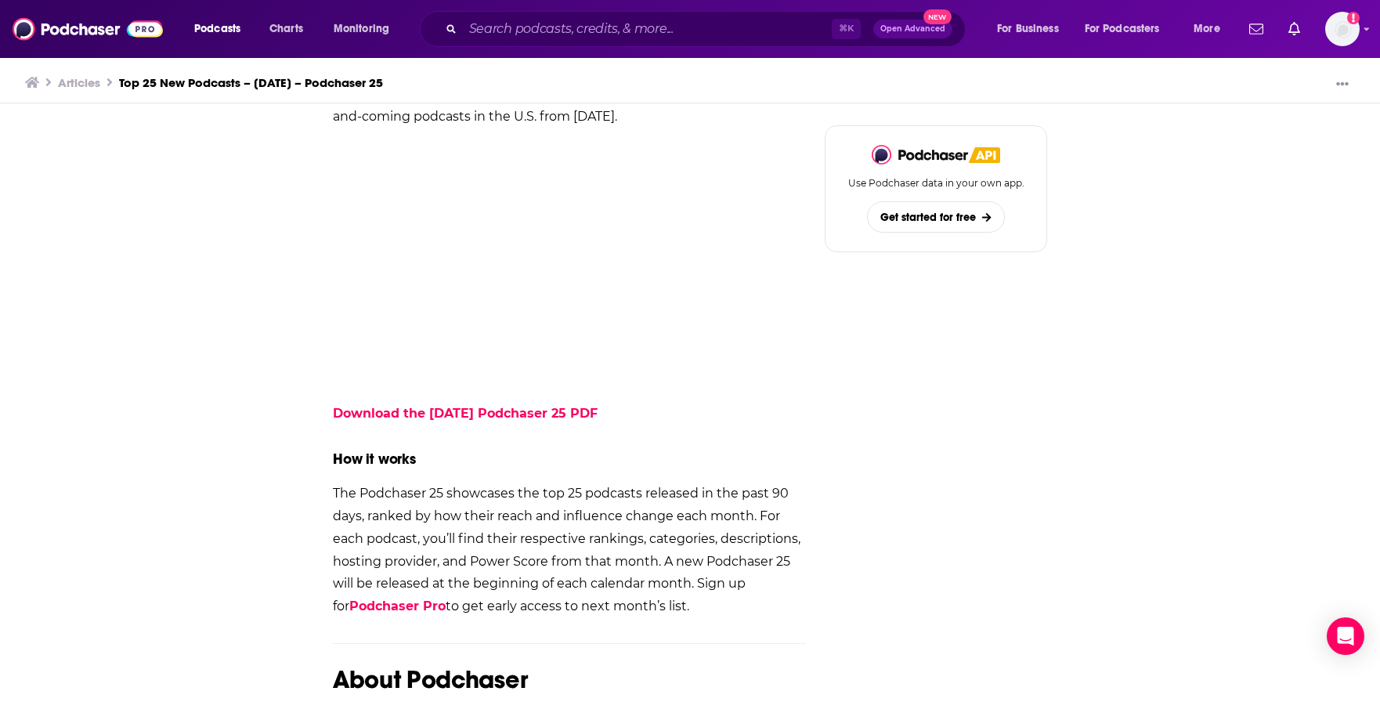
scroll to position [1673, 0]
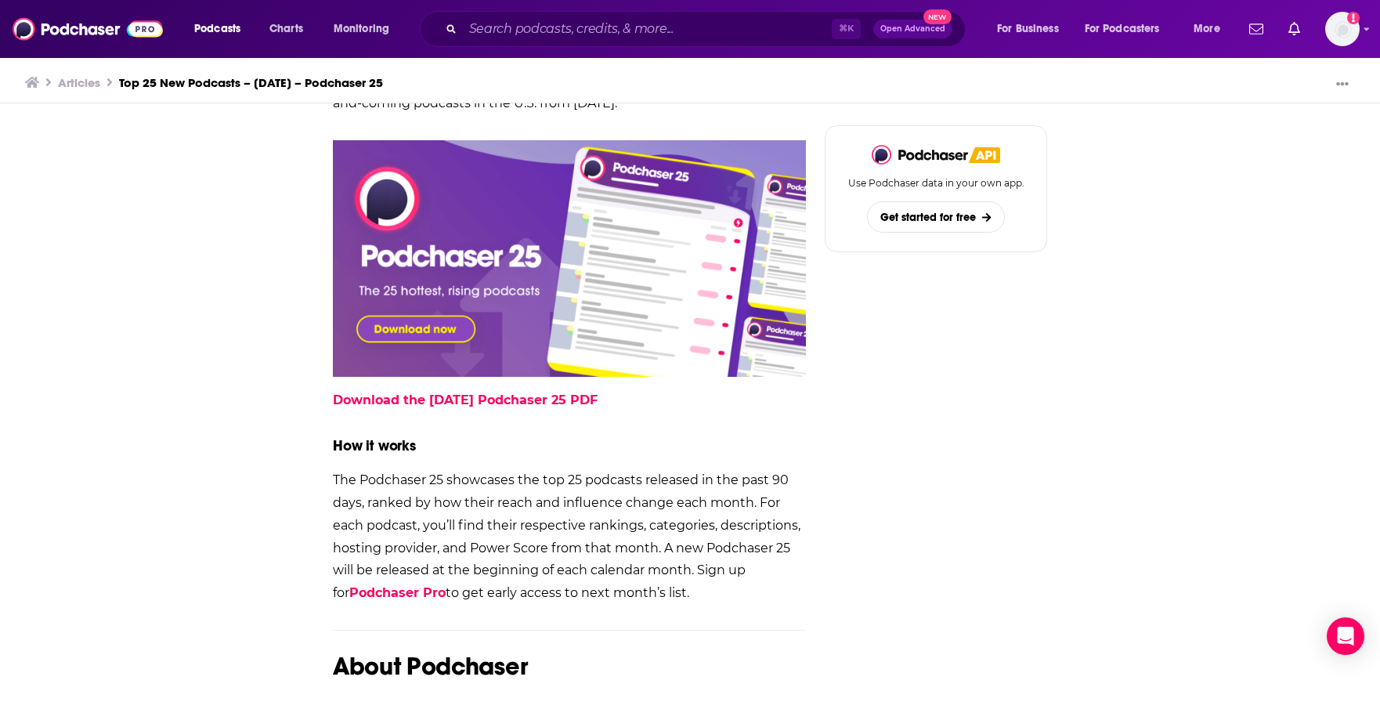
click at [416, 327] on img at bounding box center [569, 258] width 473 height 236
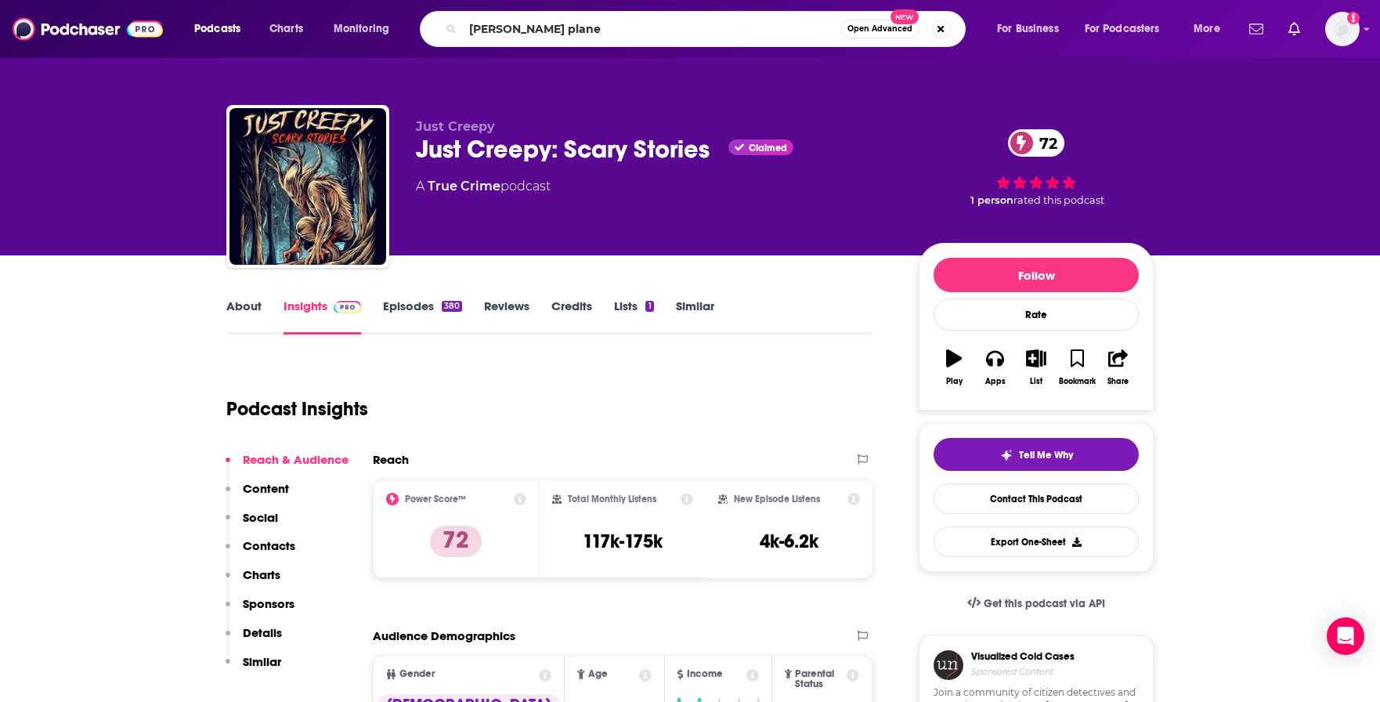
type input "[PERSON_NAME] planet"
